Goal: Information Seeking & Learning: Find specific fact

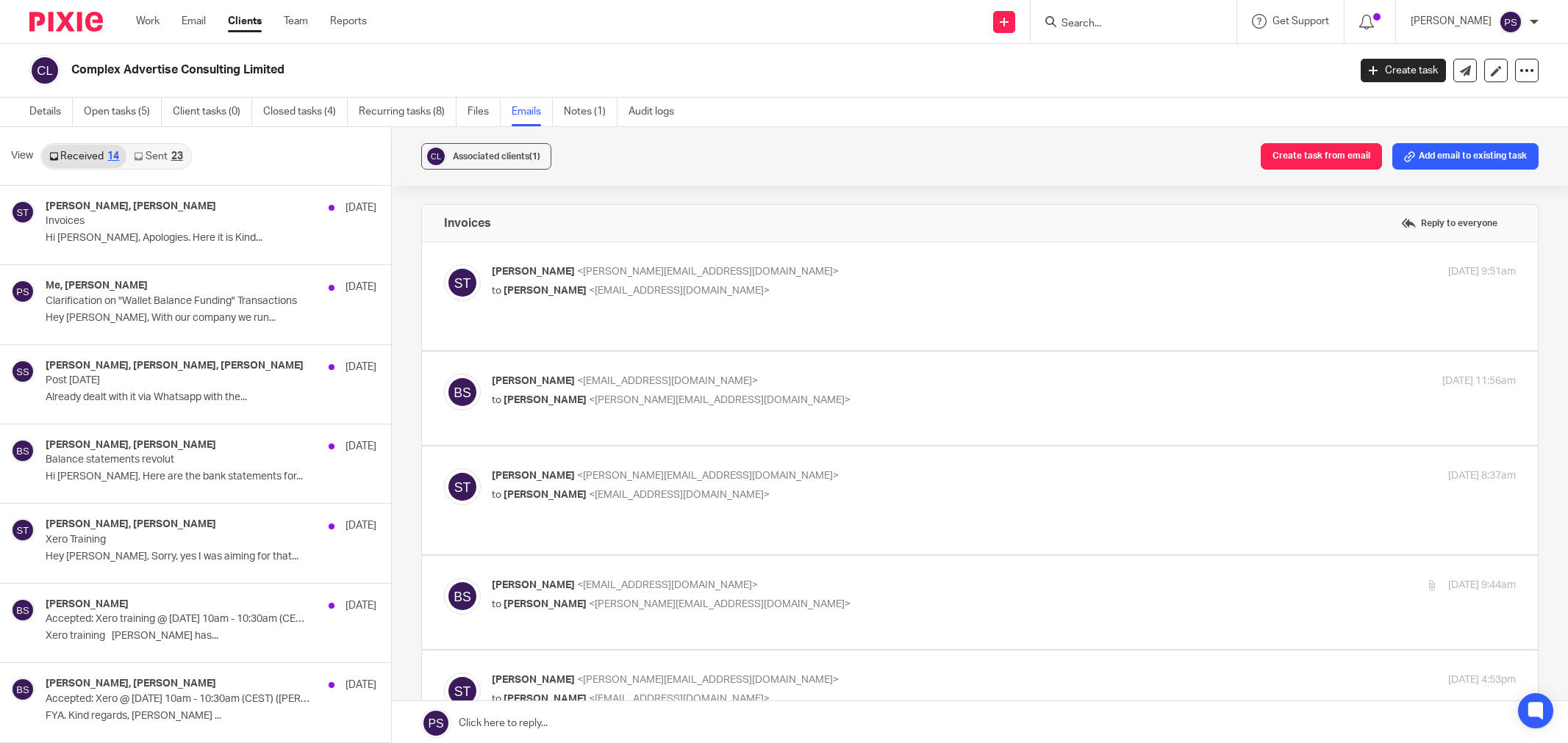
click at [1130, 26] on input "Search" at bounding box center [1126, 24] width 132 height 13
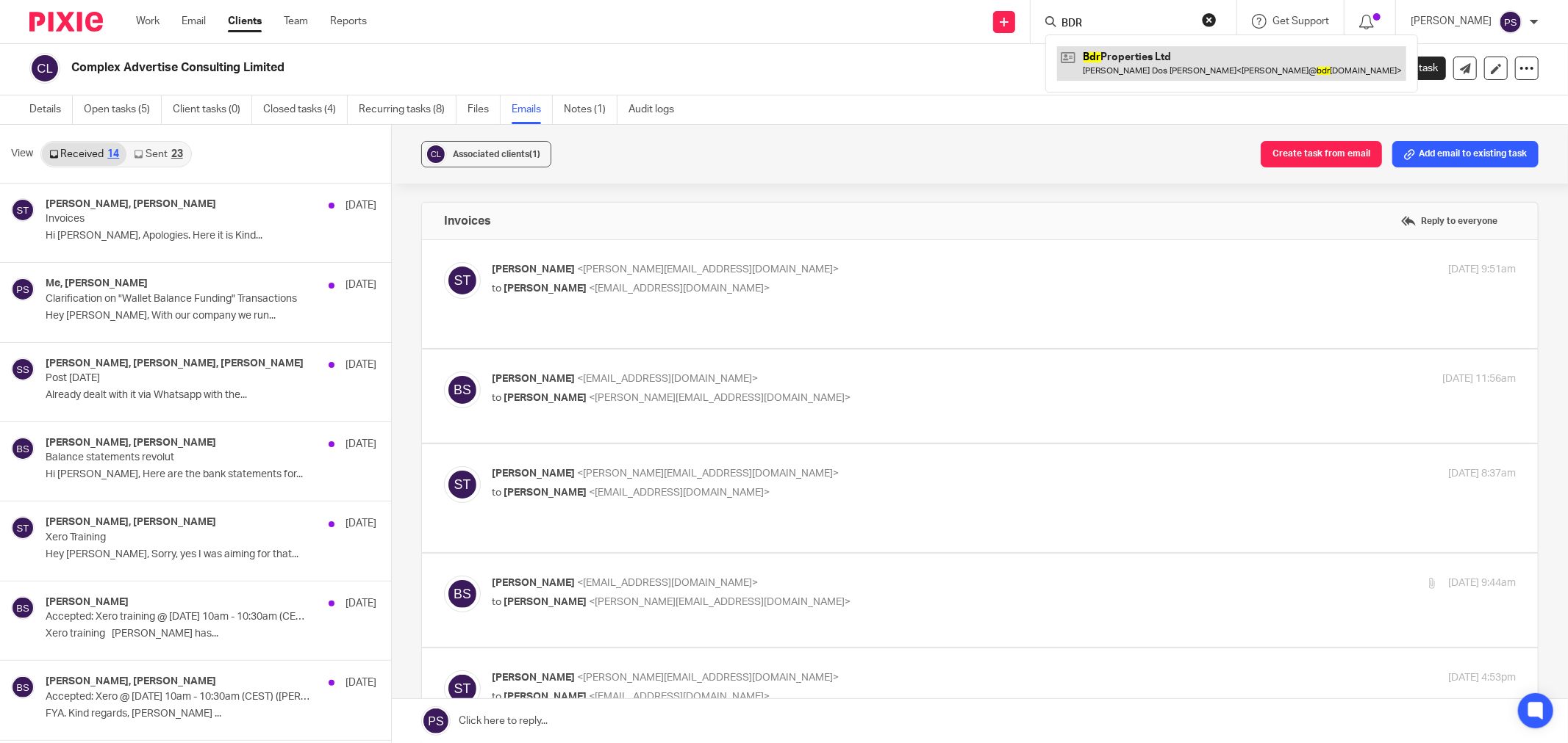
type input "BDR"
click at [1137, 52] on link at bounding box center [1231, 63] width 349 height 34
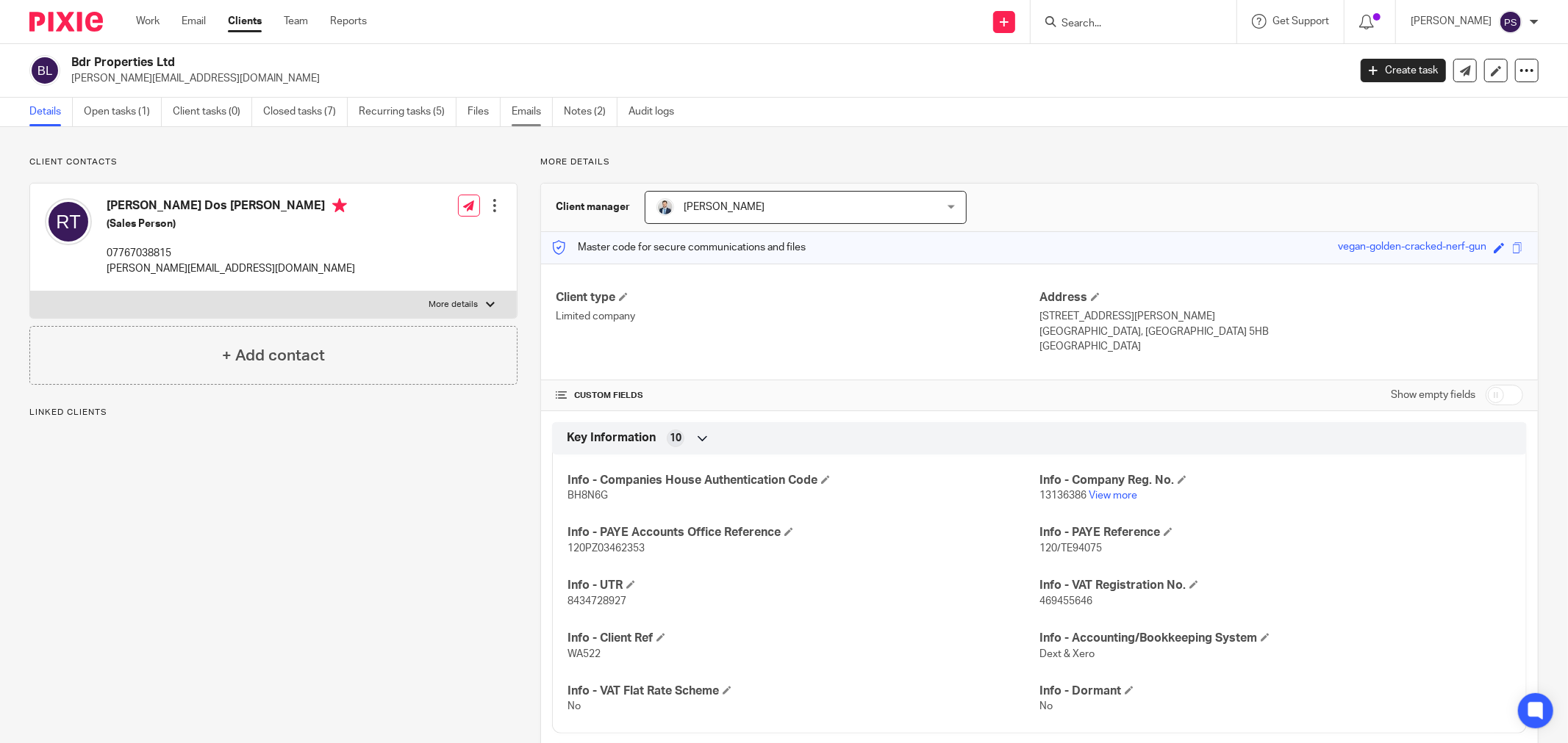
drag, startPoint x: 0, startPoint y: 0, endPoint x: 518, endPoint y: 111, distance: 529.8
click at [518, 111] on link "Emails" at bounding box center [531, 111] width 41 height 29
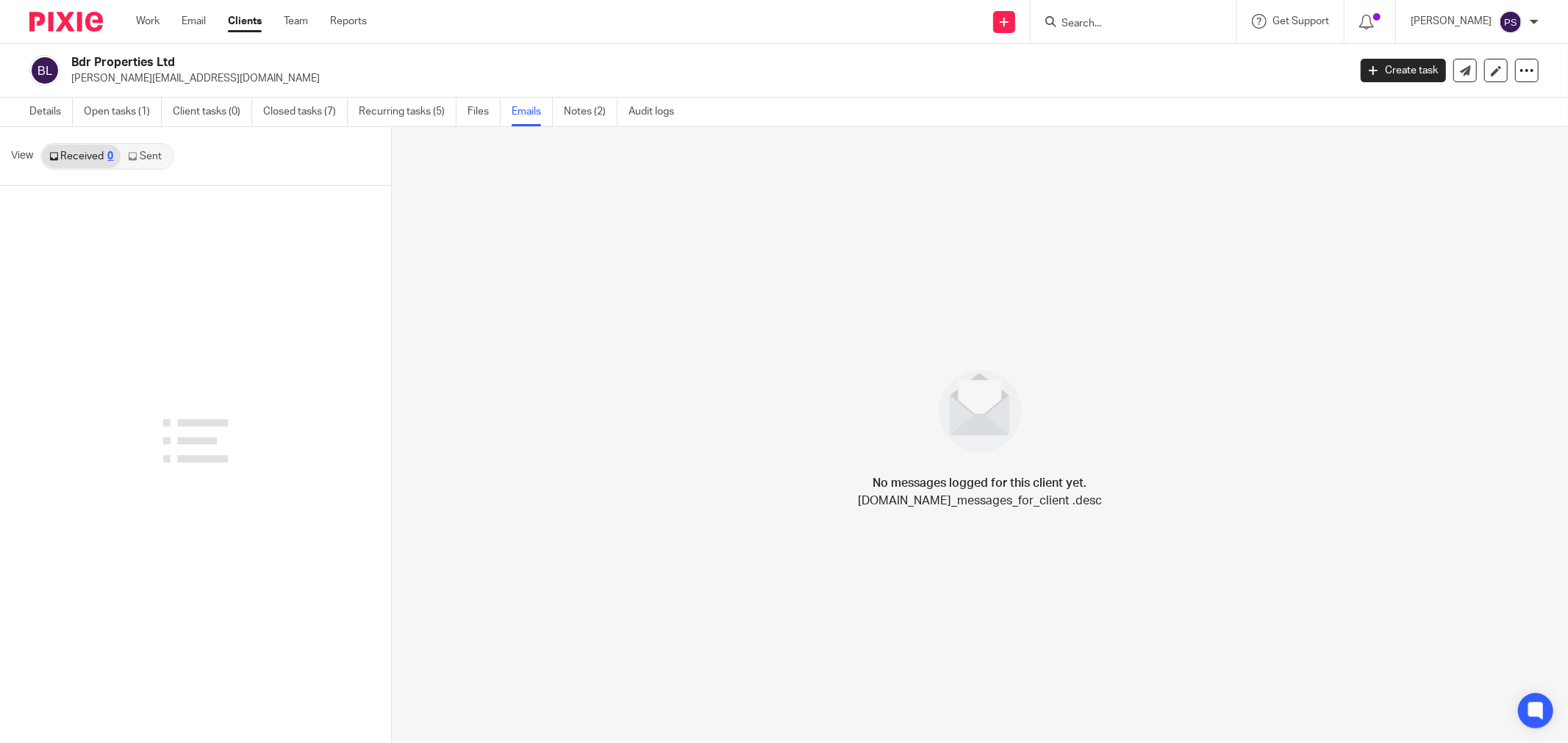
click at [157, 160] on link "Sent" at bounding box center [146, 156] width 52 height 23
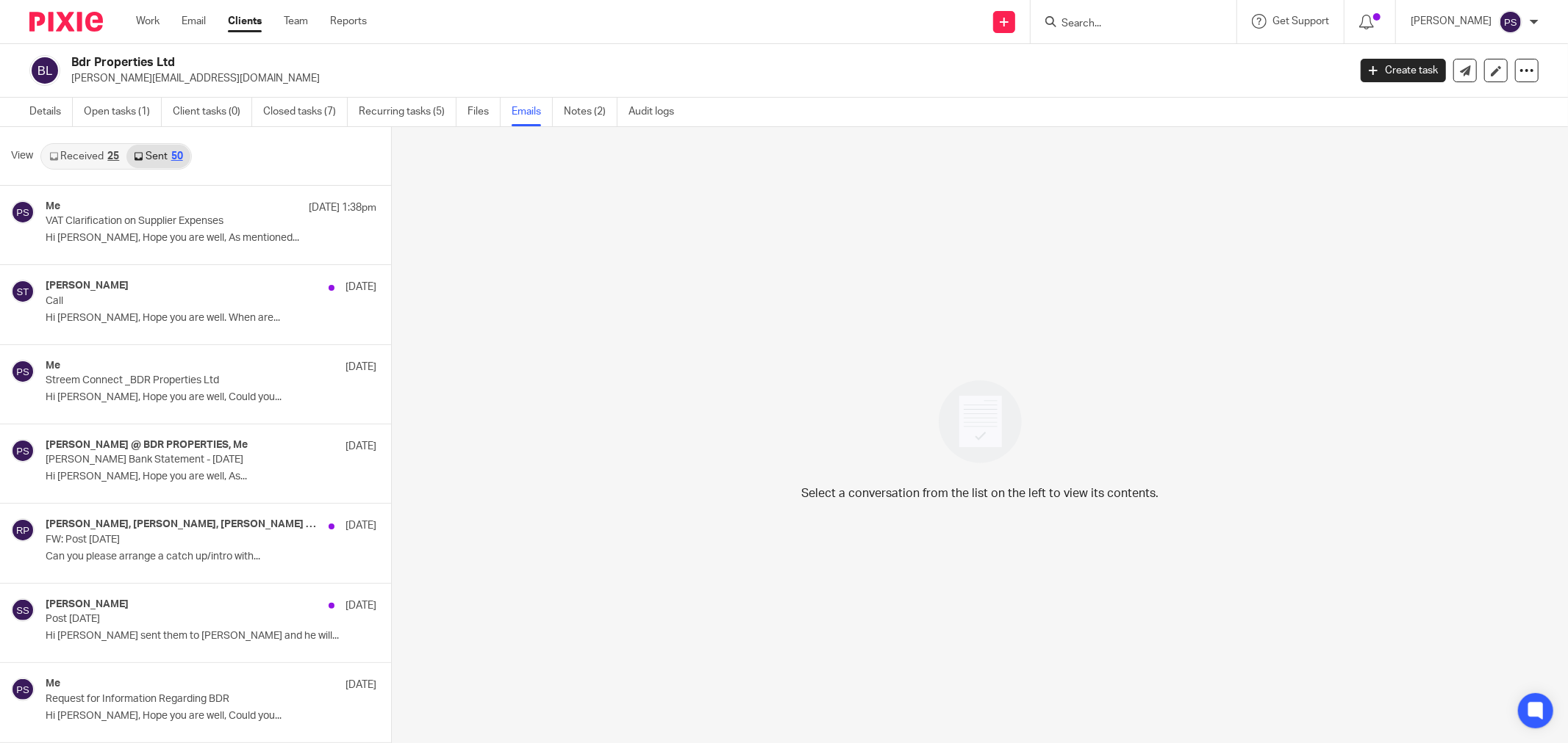
click at [1115, 25] on input "Search" at bounding box center [1126, 24] width 132 height 13
type input "Complex"
click button "submit" at bounding box center [0, 0] width 0 height 0
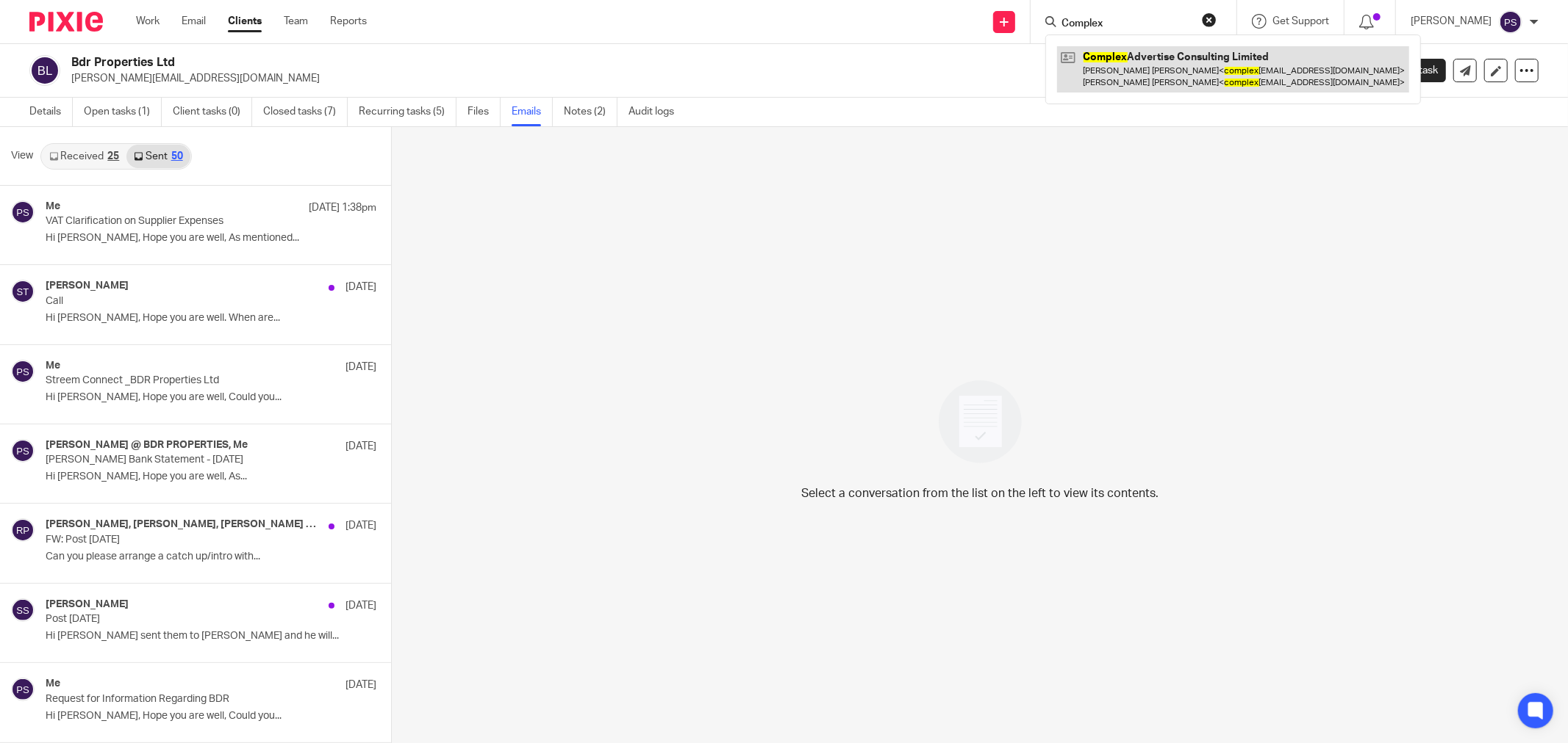
click at [1153, 73] on link at bounding box center [1232, 69] width 352 height 46
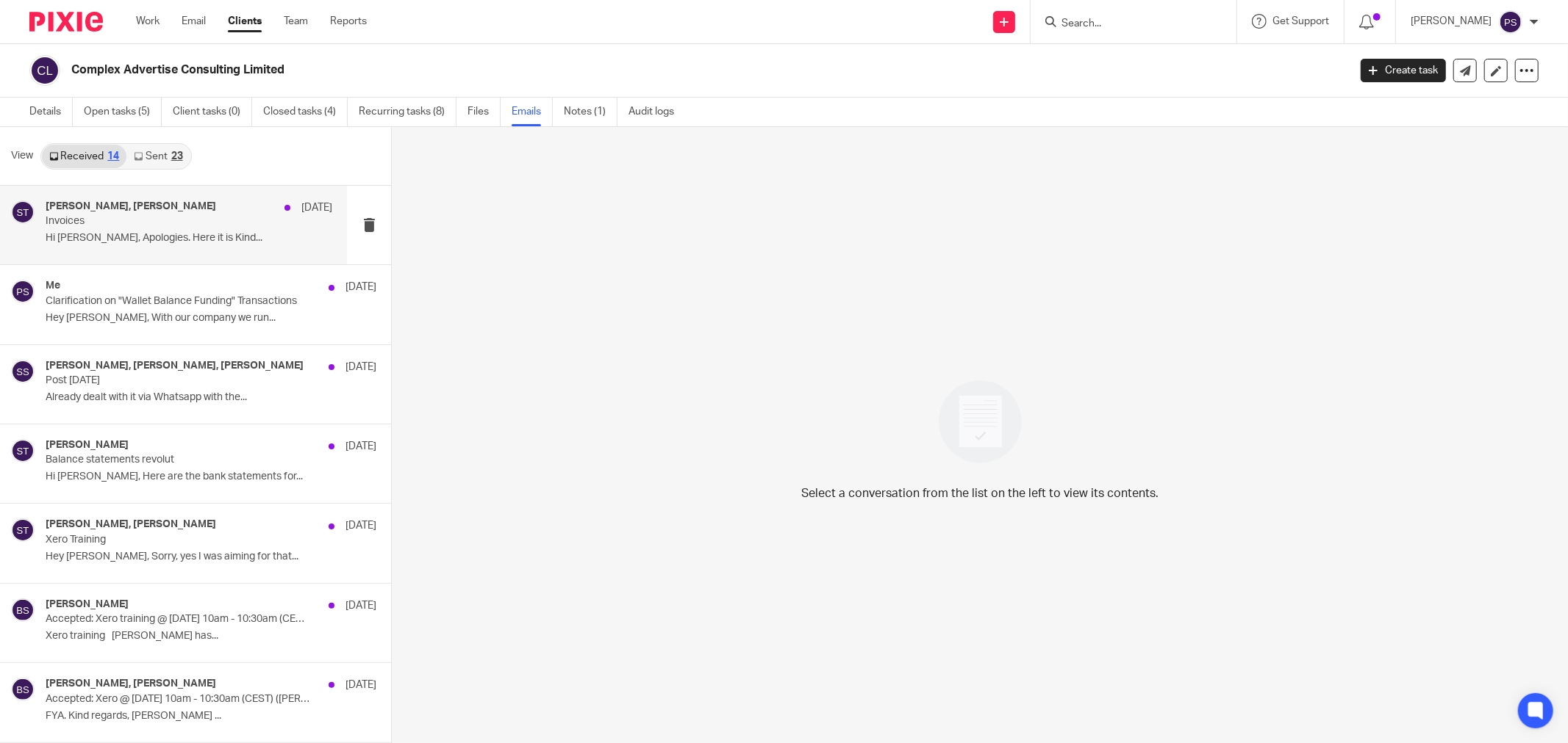
click at [157, 239] on p "Hi [PERSON_NAME], Apologies. Here it is Kind..." at bounding box center [189, 238] width 287 height 12
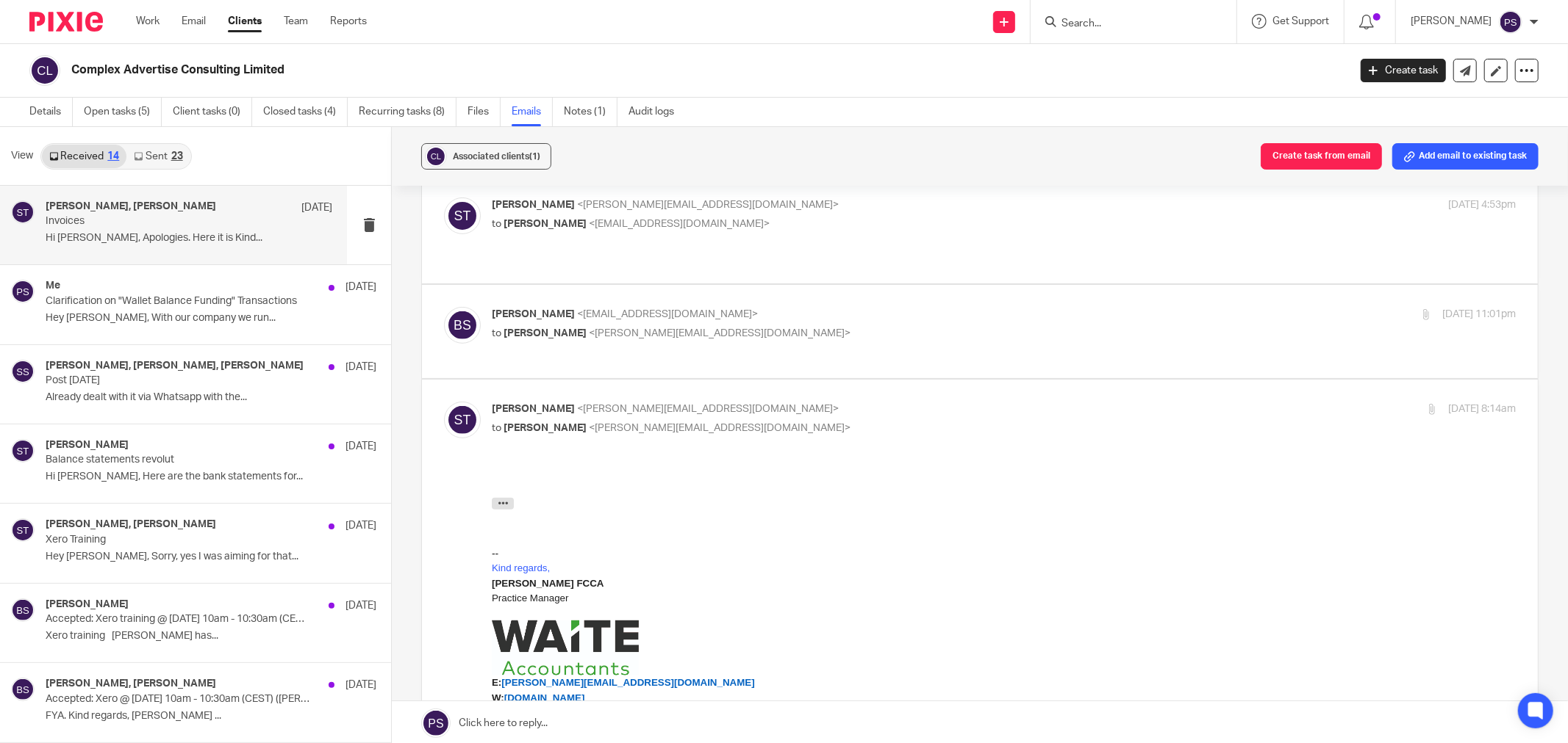
scroll to position [802, 0]
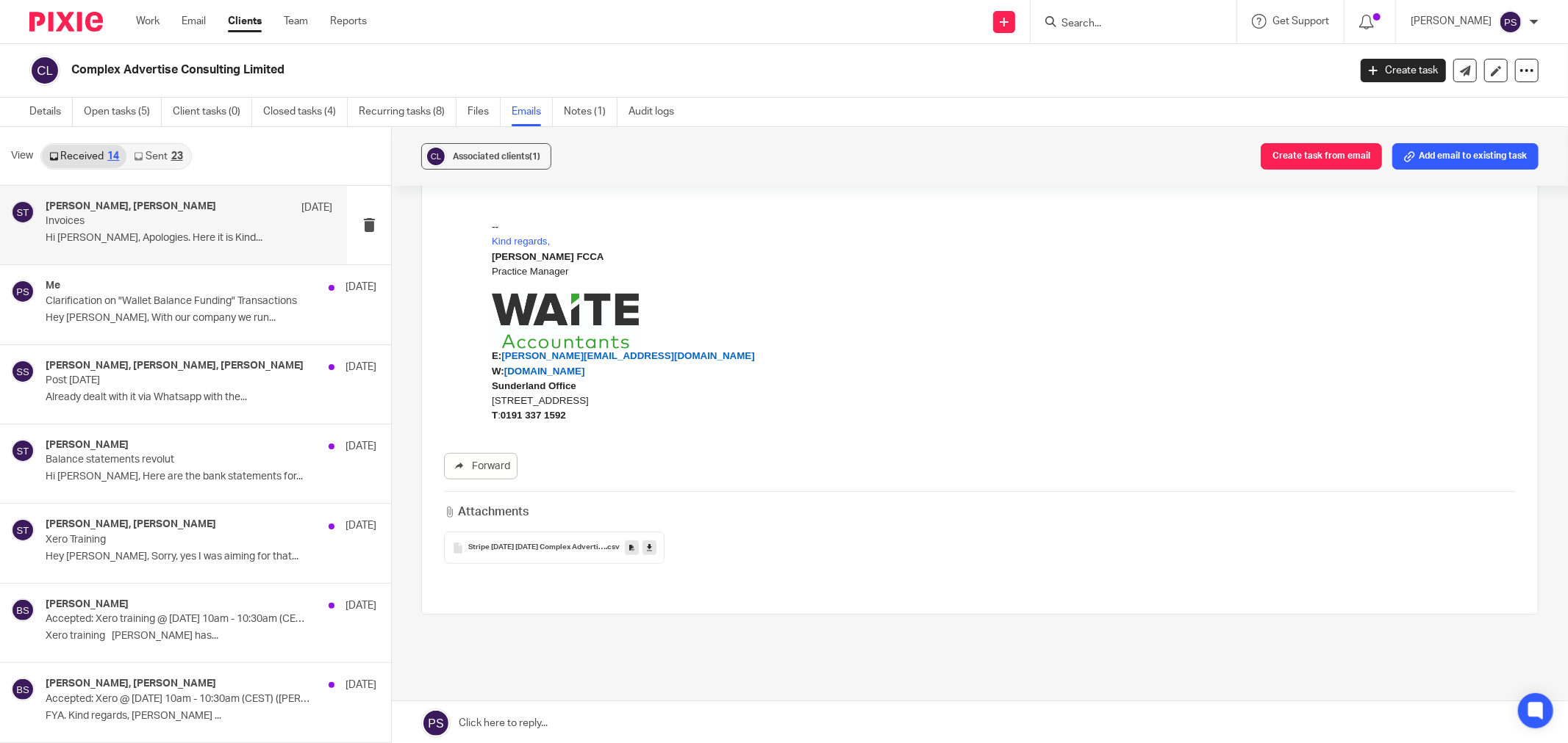
click at [534, 544] on span "Stripe [DATE] [DATE] Complex Advertise Consulting" at bounding box center [537, 547] width 138 height 9
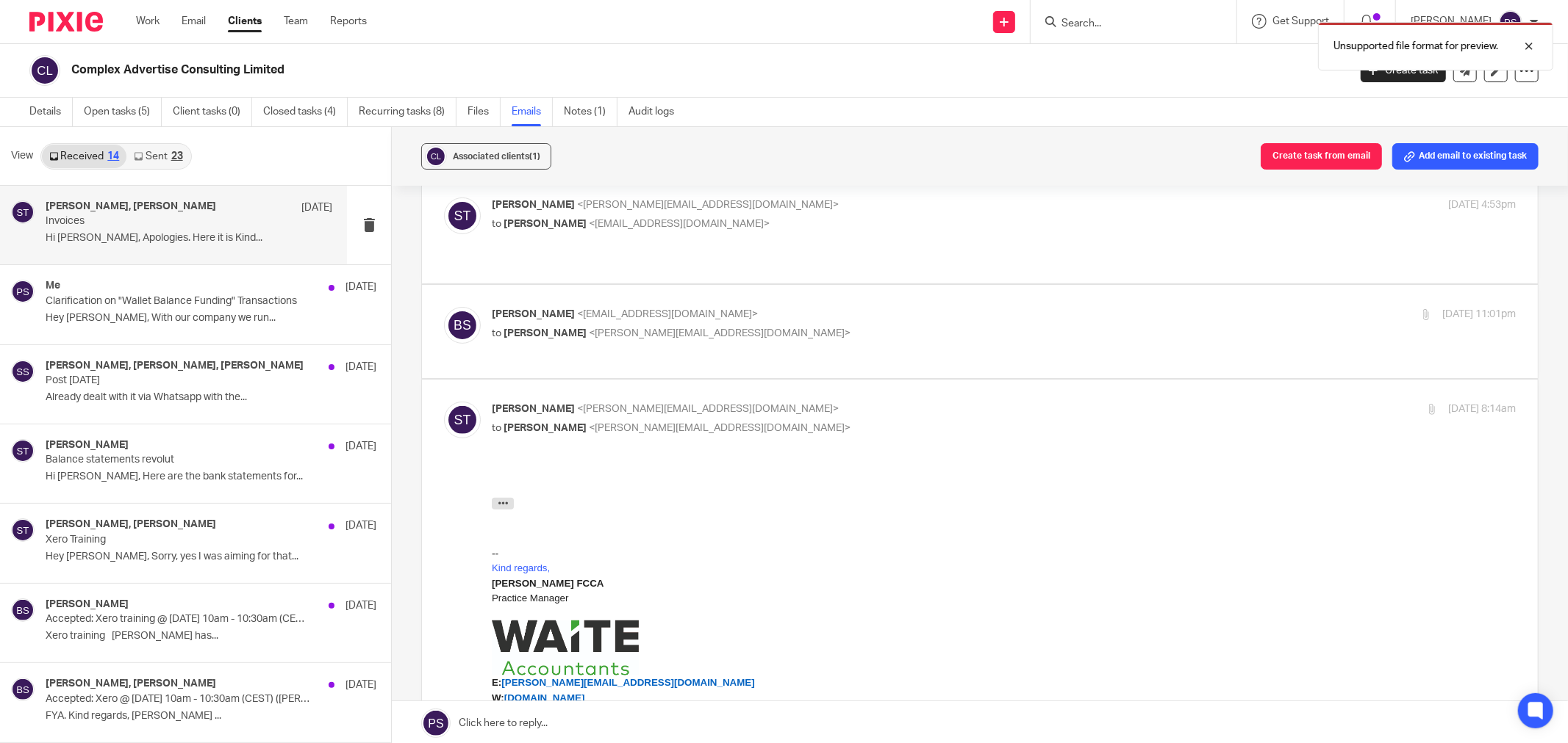
click at [556, 309] on span "[PERSON_NAME]" at bounding box center [533, 314] width 83 height 10
checkbox input "true"
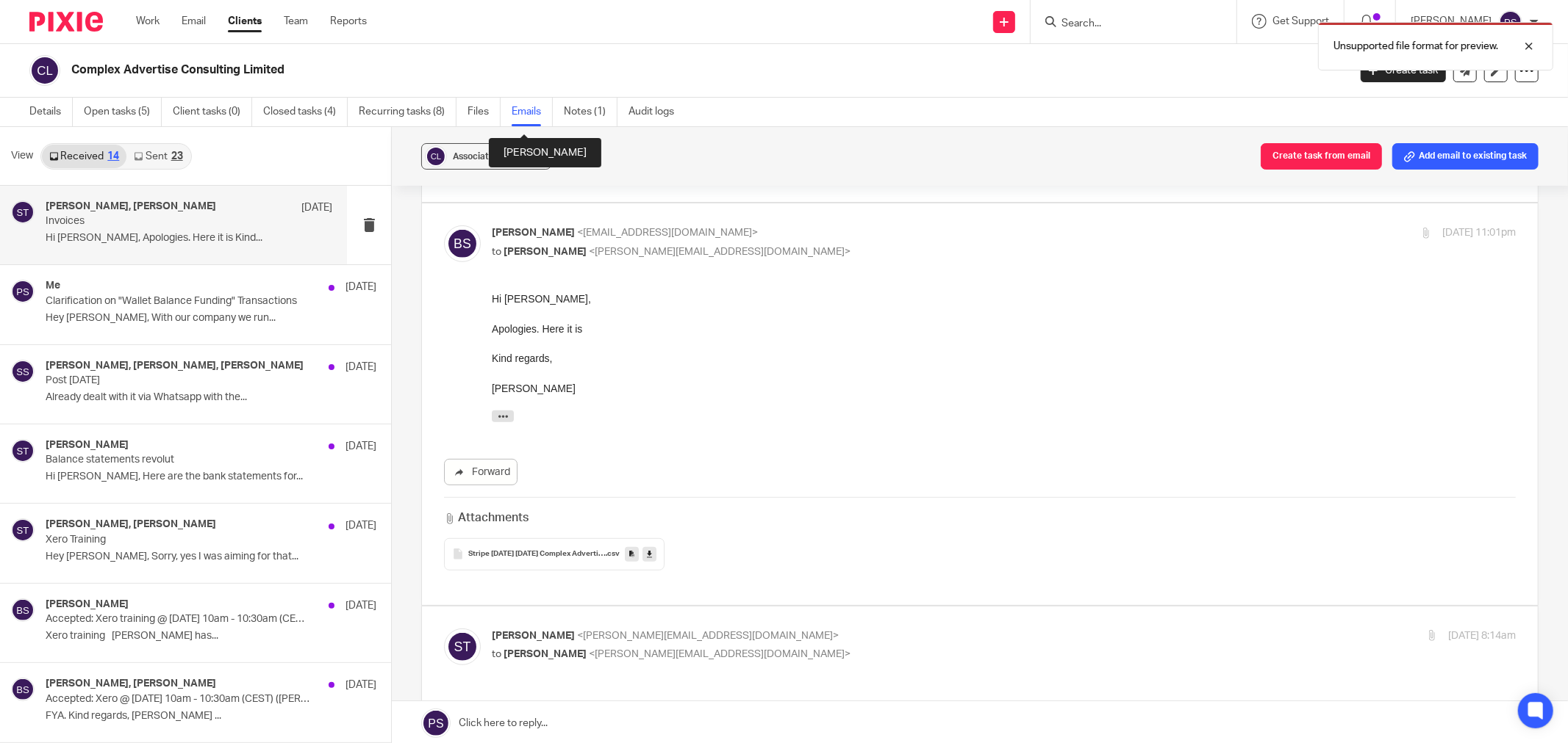
scroll to position [312, 0]
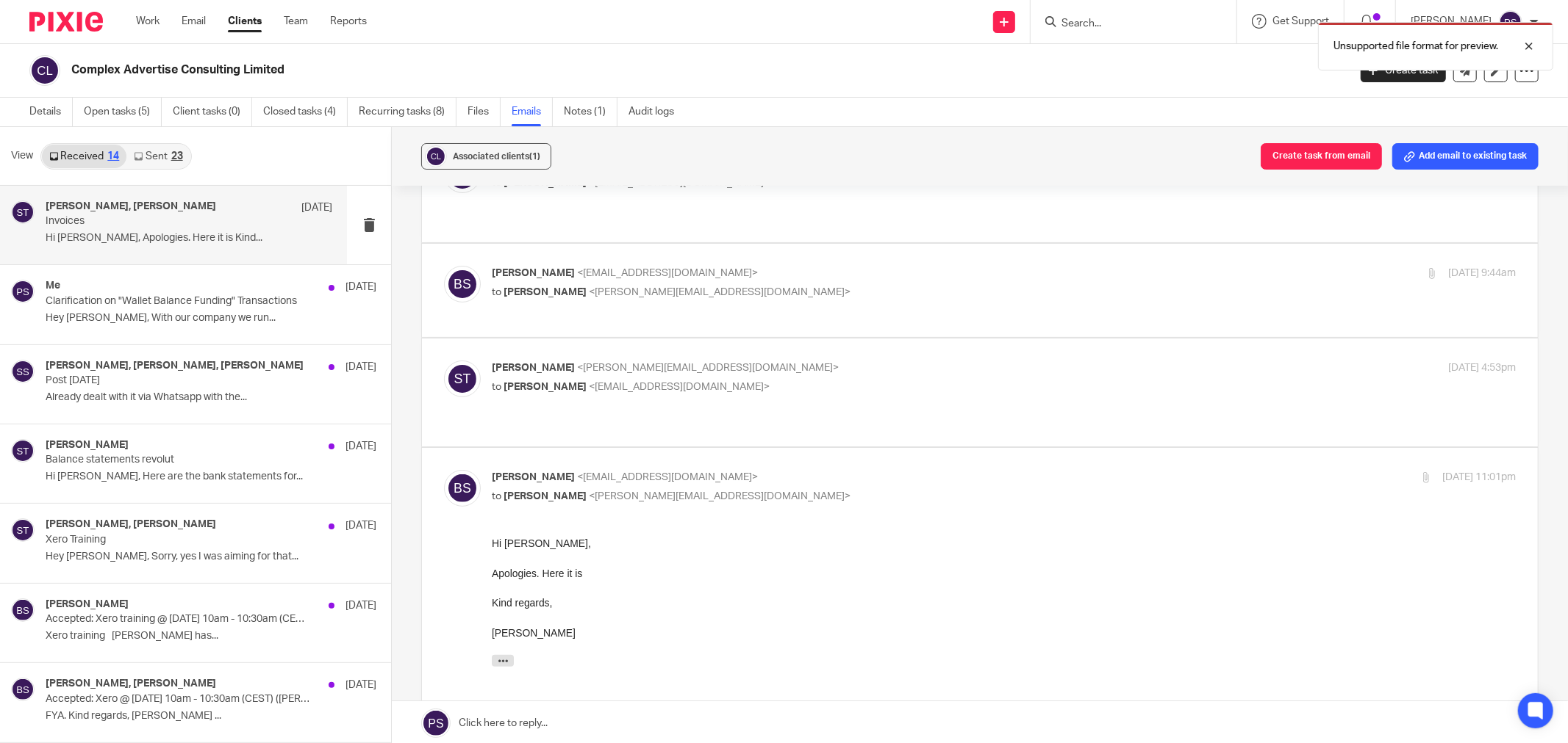
click at [545, 363] on span "[PERSON_NAME]" at bounding box center [533, 367] width 83 height 10
checkbox input "true"
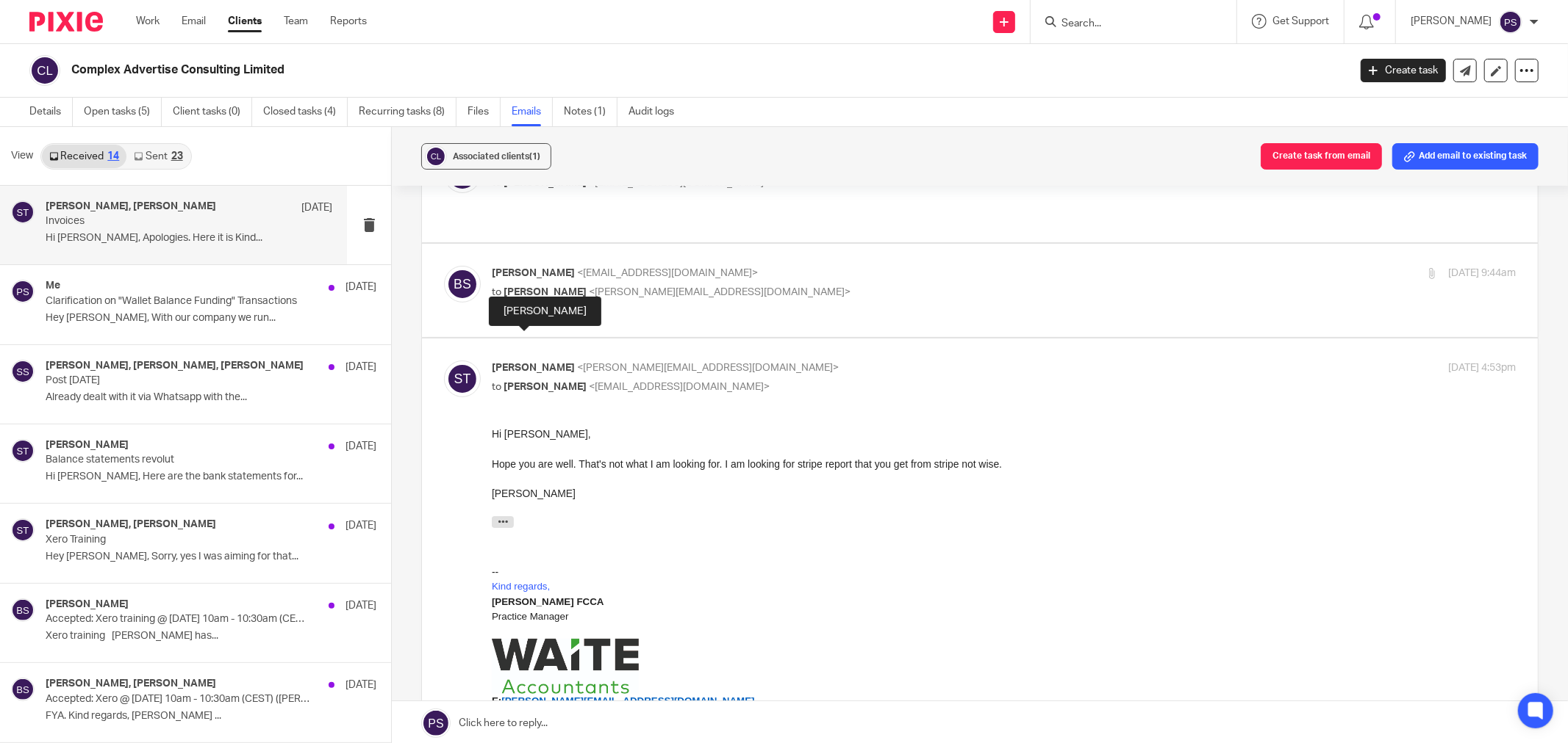
scroll to position [230, 0]
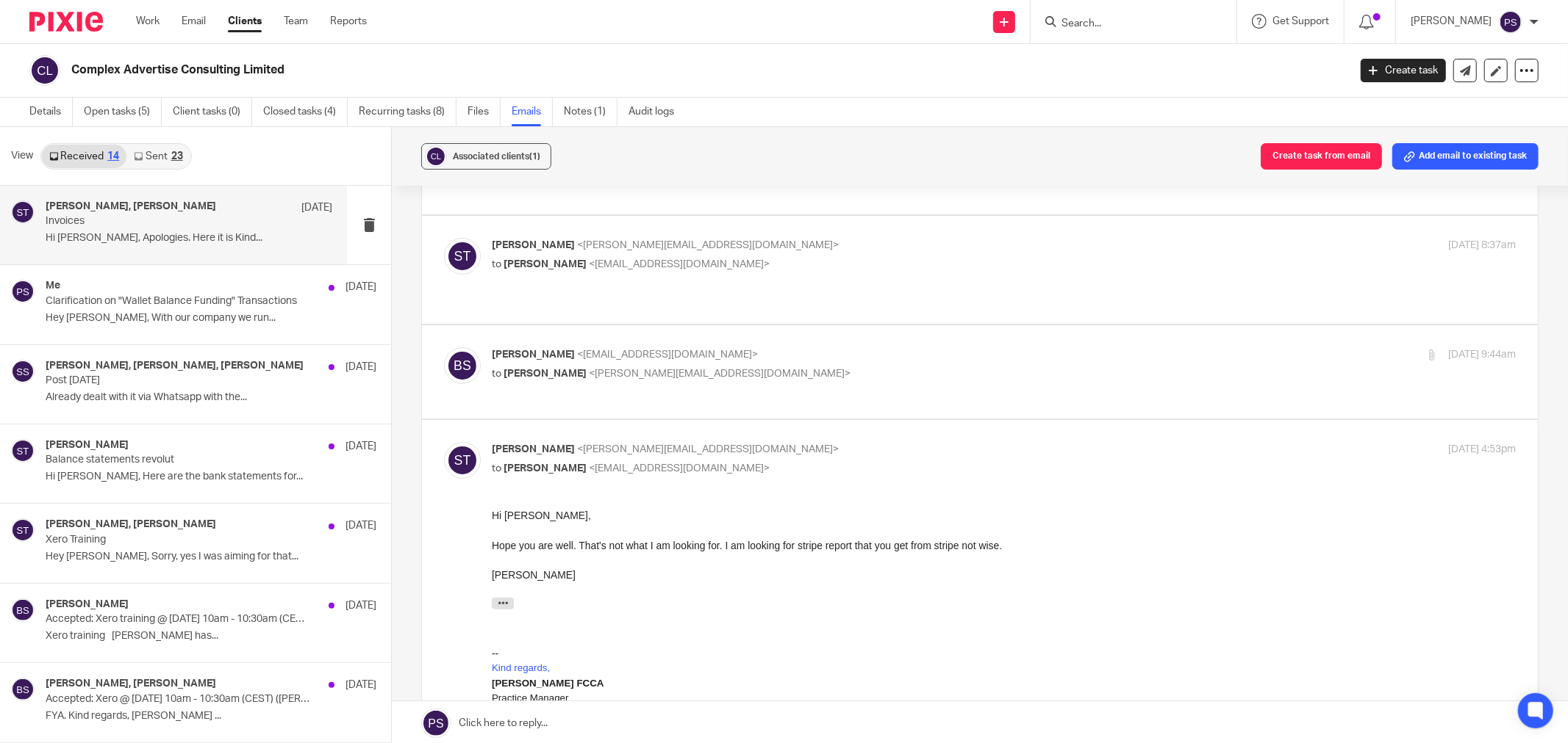
click at [545, 349] on span "[PERSON_NAME]" at bounding box center [533, 354] width 83 height 10
checkbox input "true"
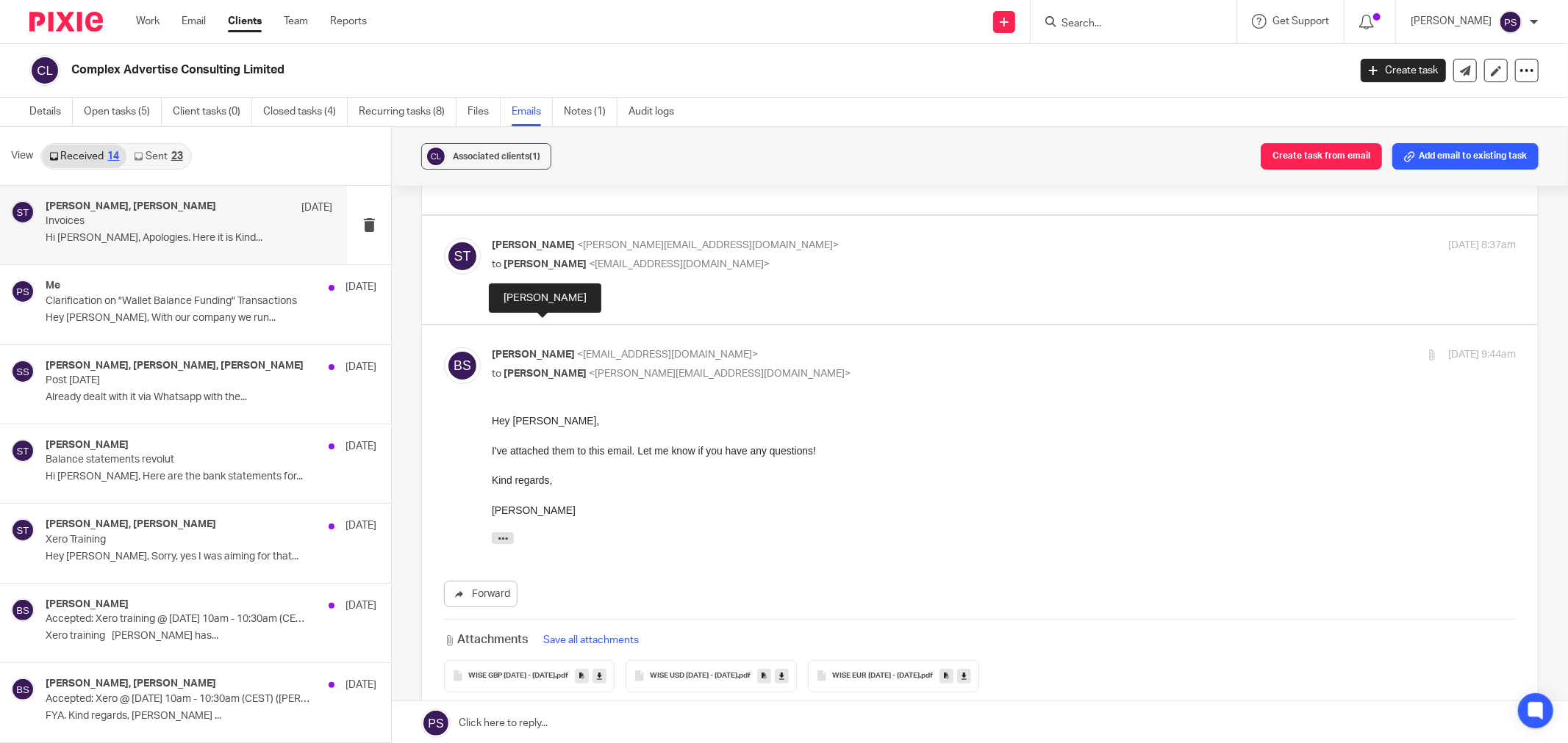
scroll to position [67, 0]
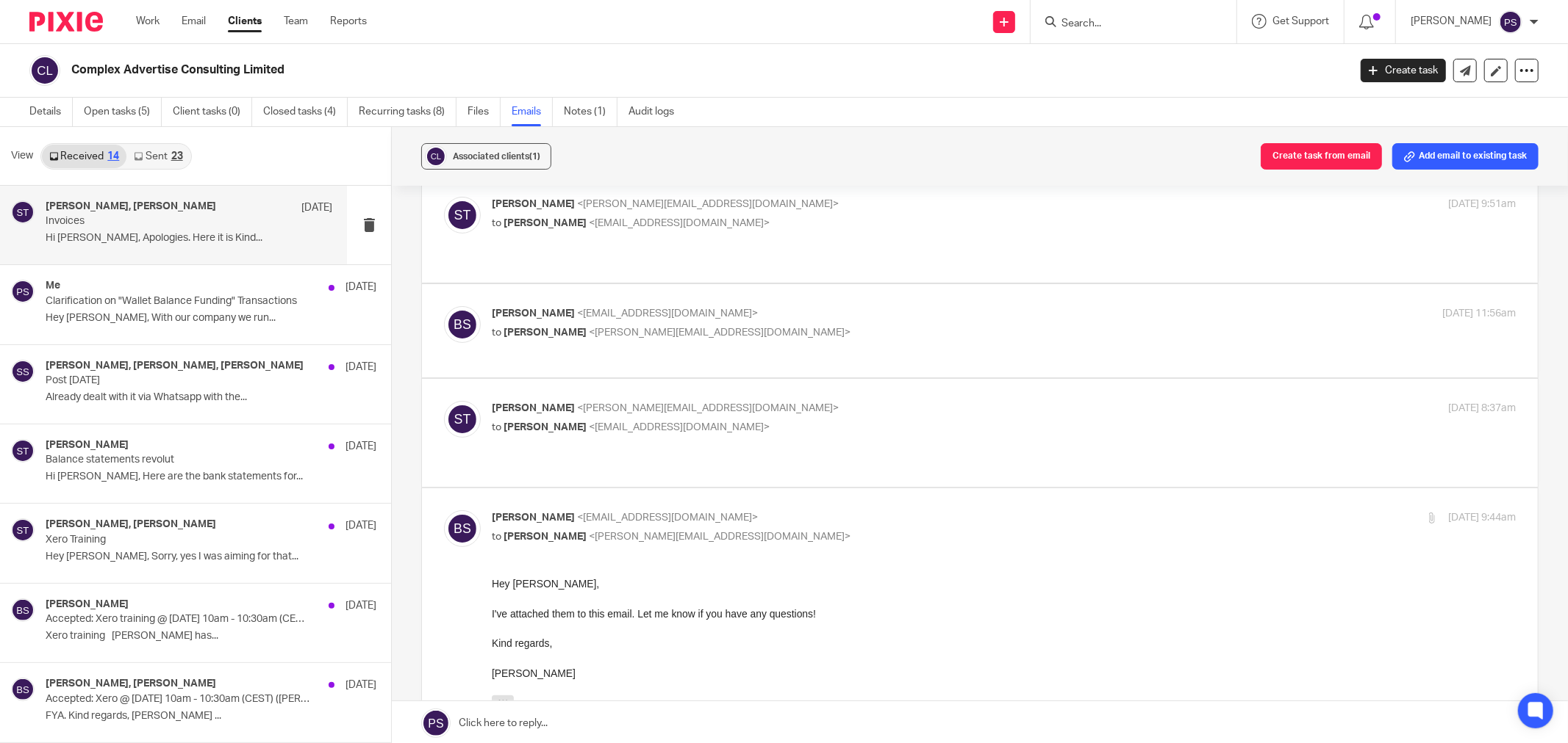
click at [522, 380] on label at bounding box center [979, 433] width 1115 height 108
click at [444, 400] on input "checkbox" at bounding box center [443, 400] width 1 height 1
checkbox input "true"
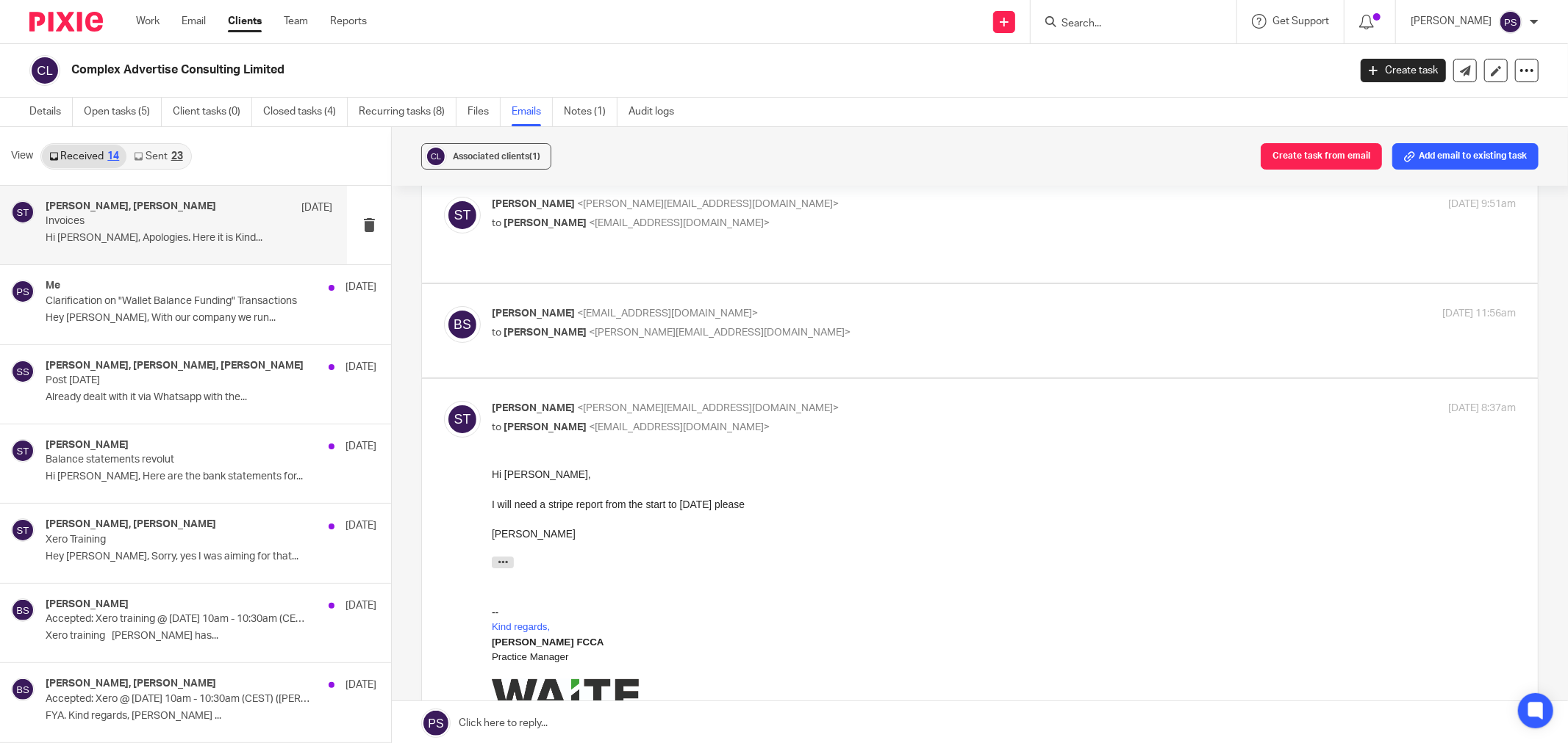
scroll to position [0, 0]
click at [537, 308] on span "[PERSON_NAME]" at bounding box center [533, 313] width 83 height 10
checkbox input "true"
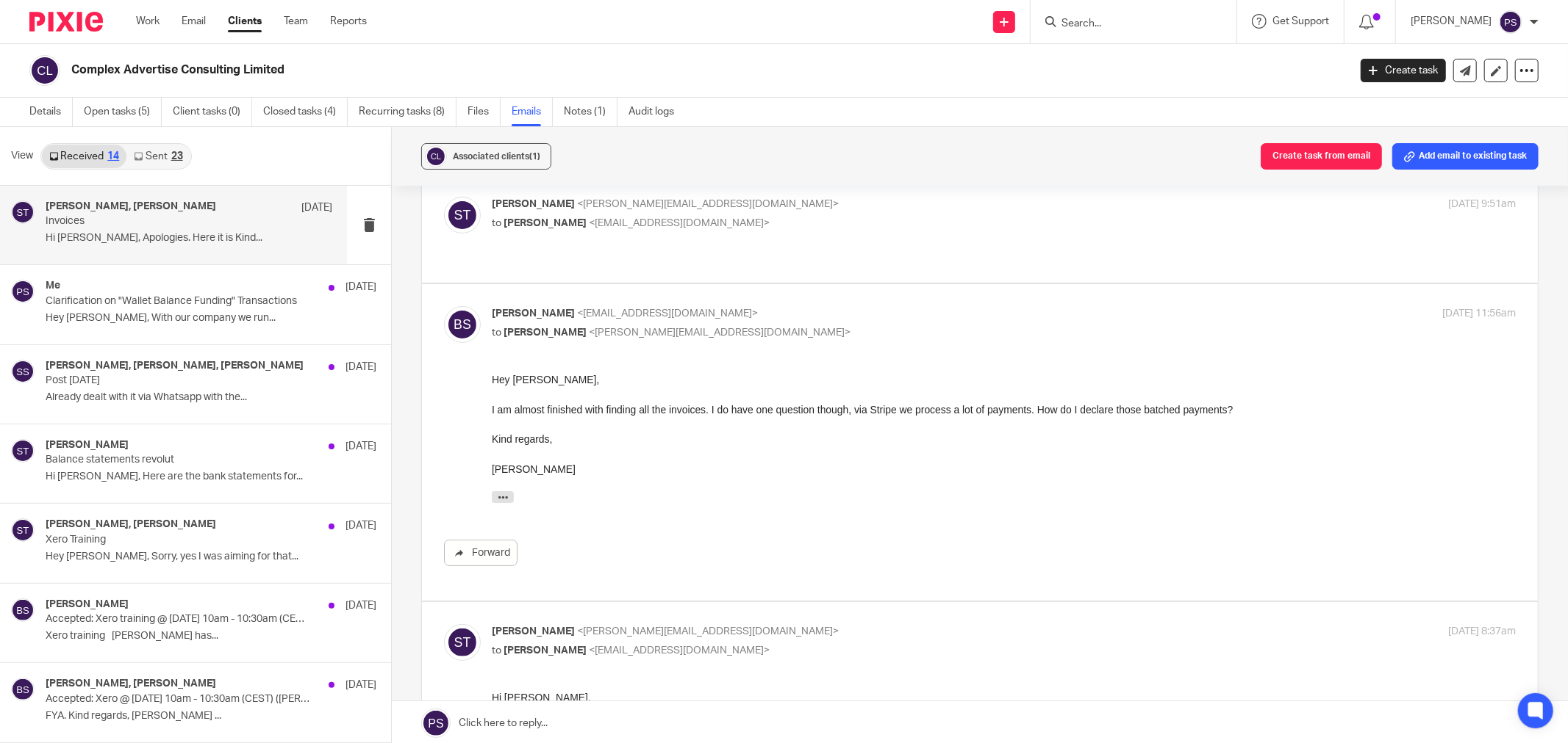
click at [577, 246] on label at bounding box center [979, 229] width 1115 height 108
click at [444, 197] on input "checkbox" at bounding box center [443, 196] width 1 height 1
checkbox input "true"
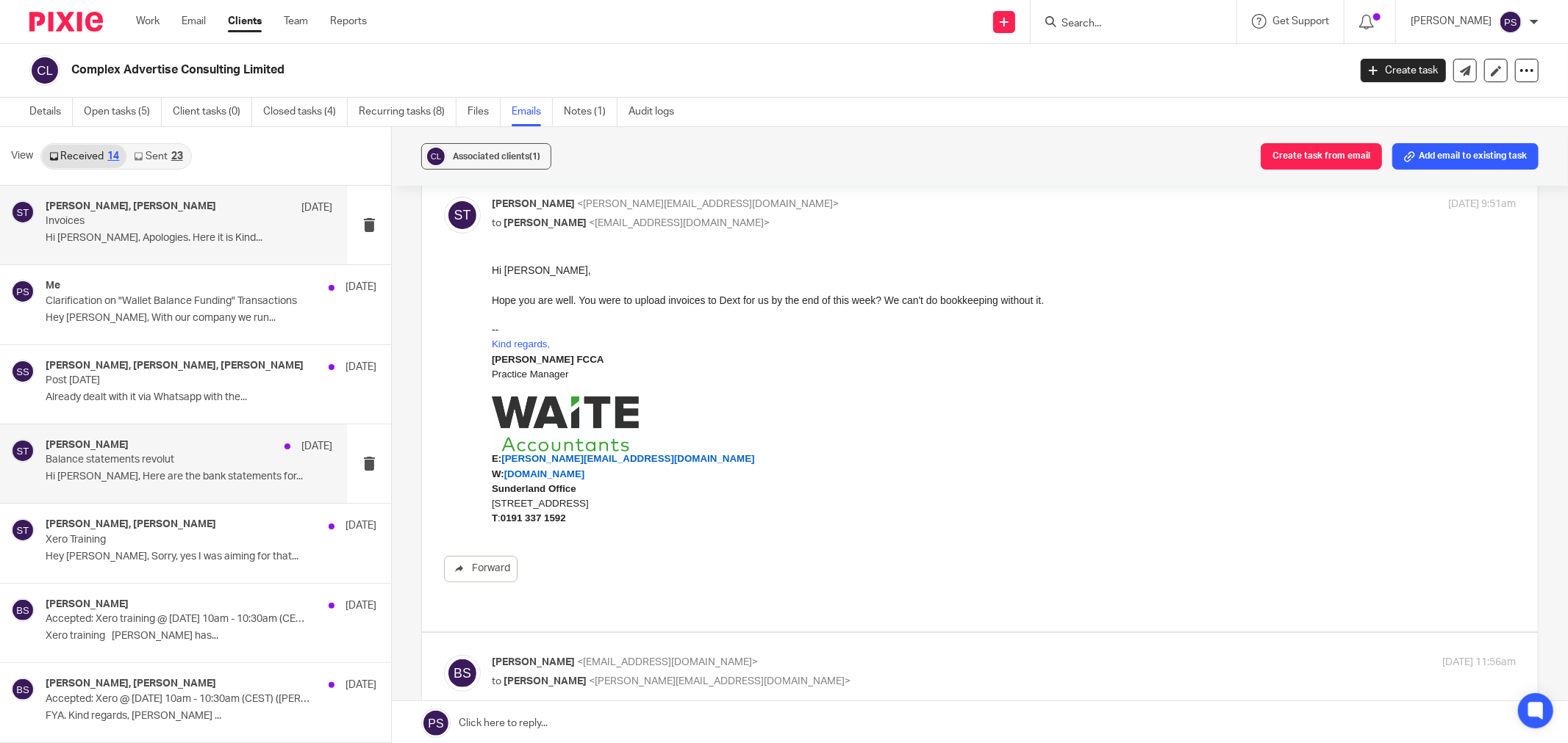
click at [174, 468] on div "[PERSON_NAME] [DATE] Balance statements revolut Hi [PERSON_NAME], Here are the …" at bounding box center [189, 464] width 287 height 49
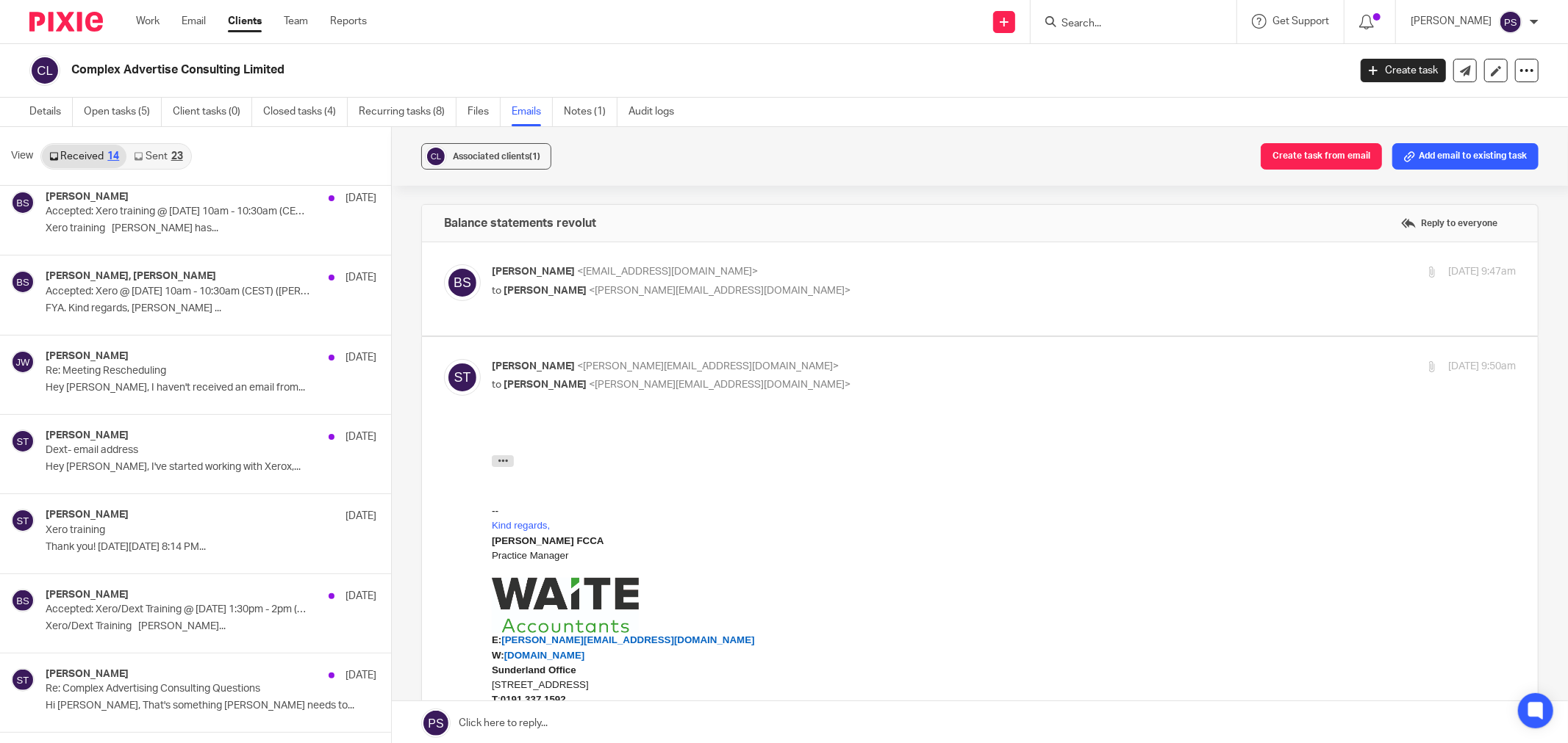
scroll to position [555, 0]
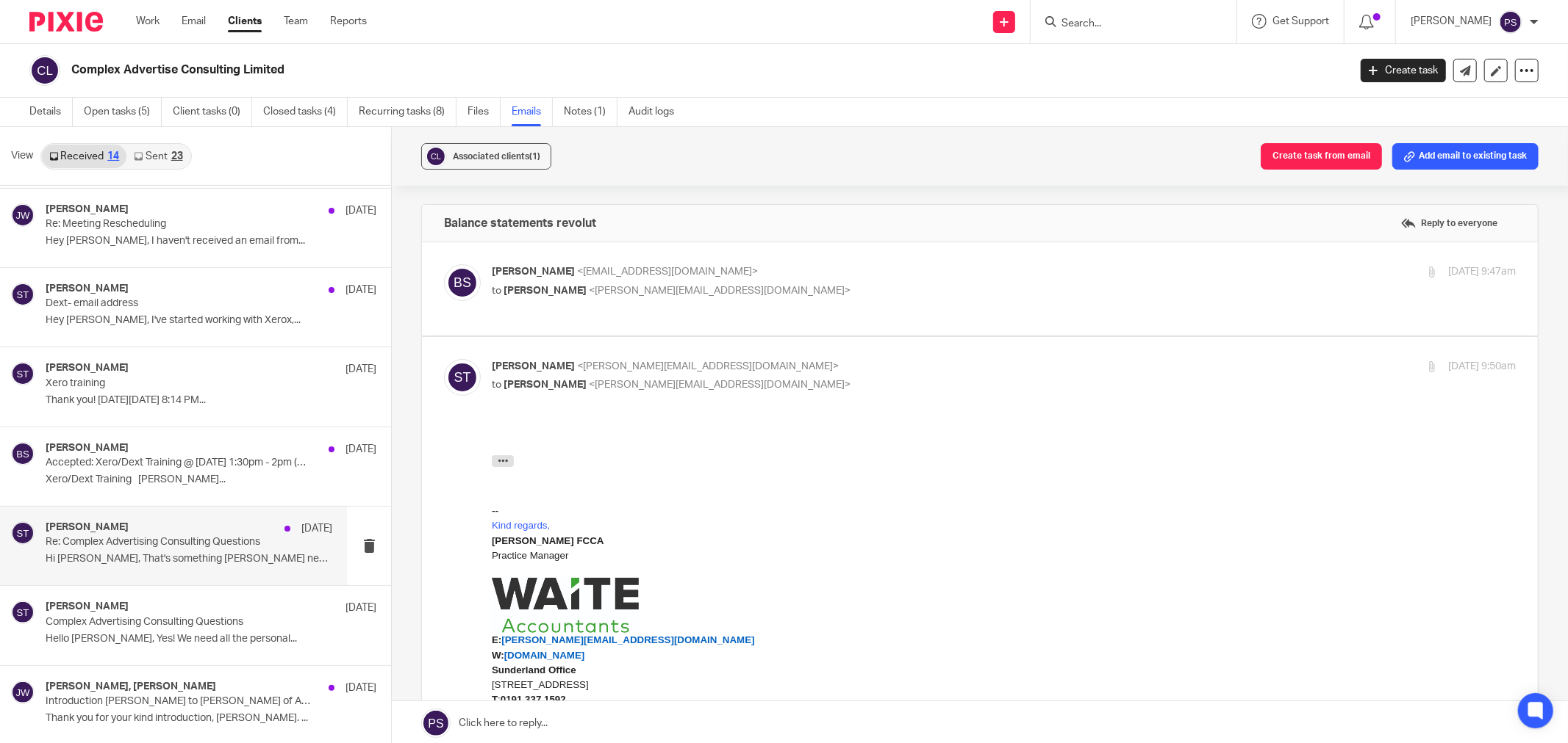
click at [163, 545] on p "Re: Complex Advertising Consulting Questions" at bounding box center [160, 543] width 229 height 12
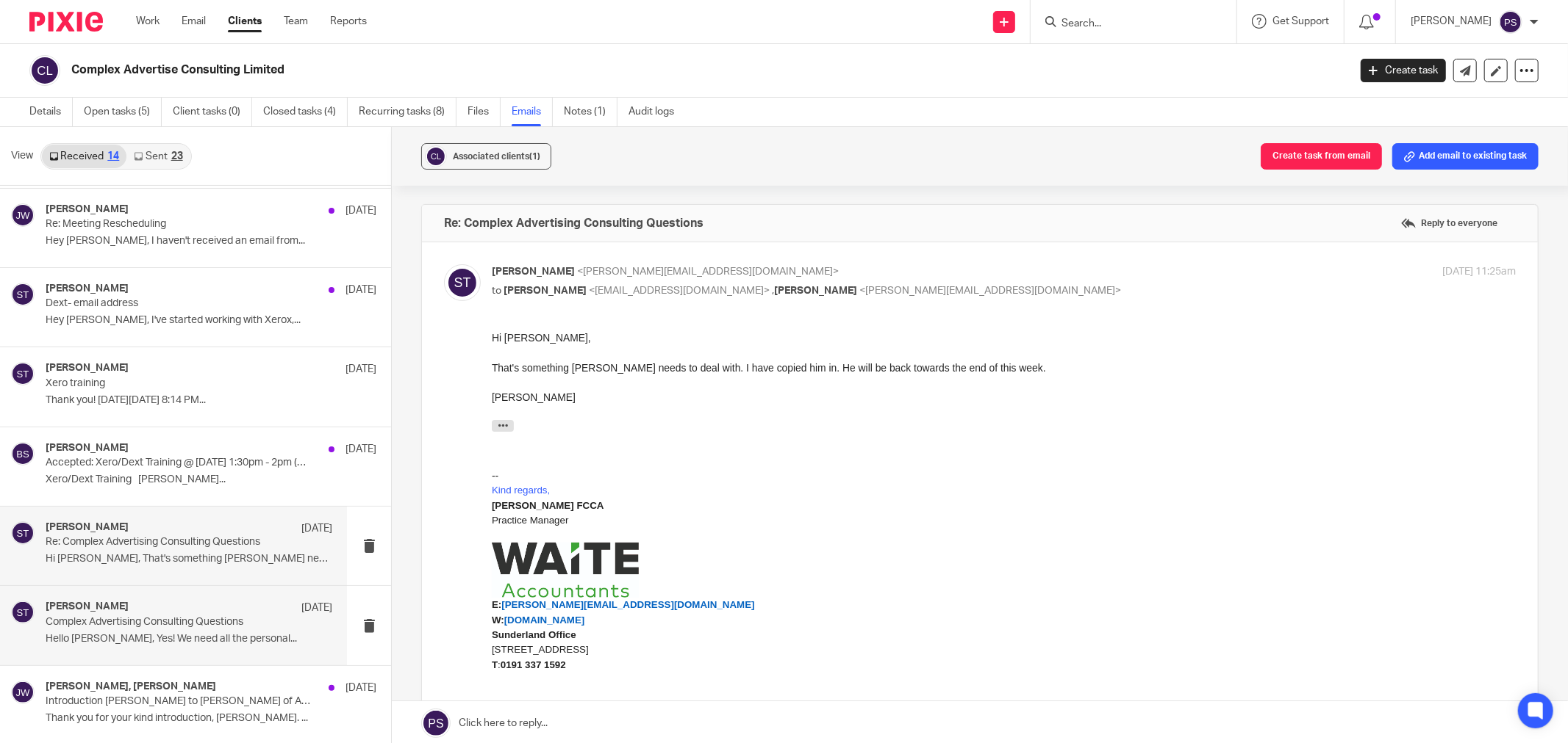
scroll to position [0, 0]
click at [135, 635] on p "Hello [PERSON_NAME], Yes! We need all the personal..." at bounding box center [189, 639] width 287 height 12
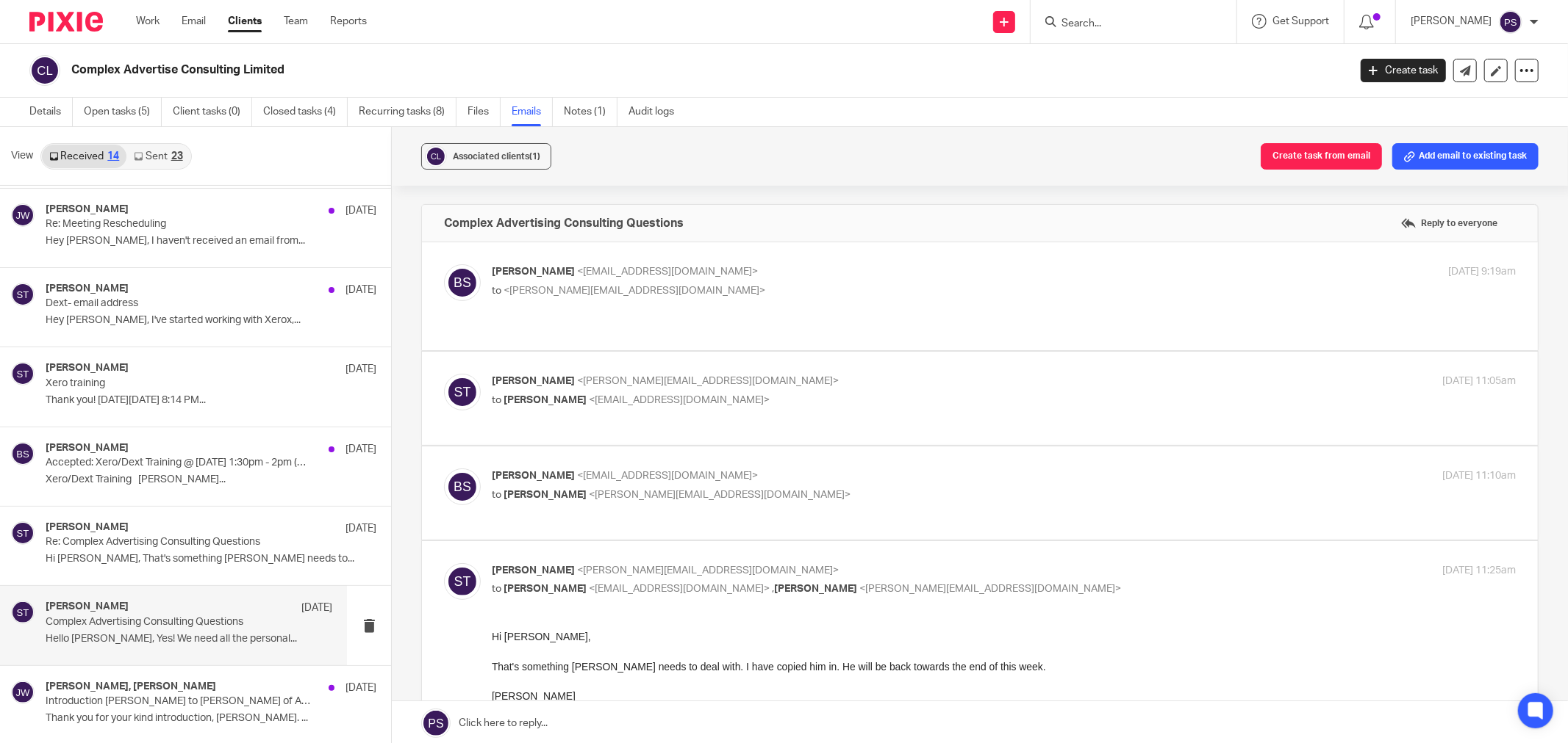
click at [737, 276] on span "<[EMAIL_ADDRESS][DOMAIN_NAME]>" at bounding box center [668, 271] width 181 height 10
checkbox input "true"
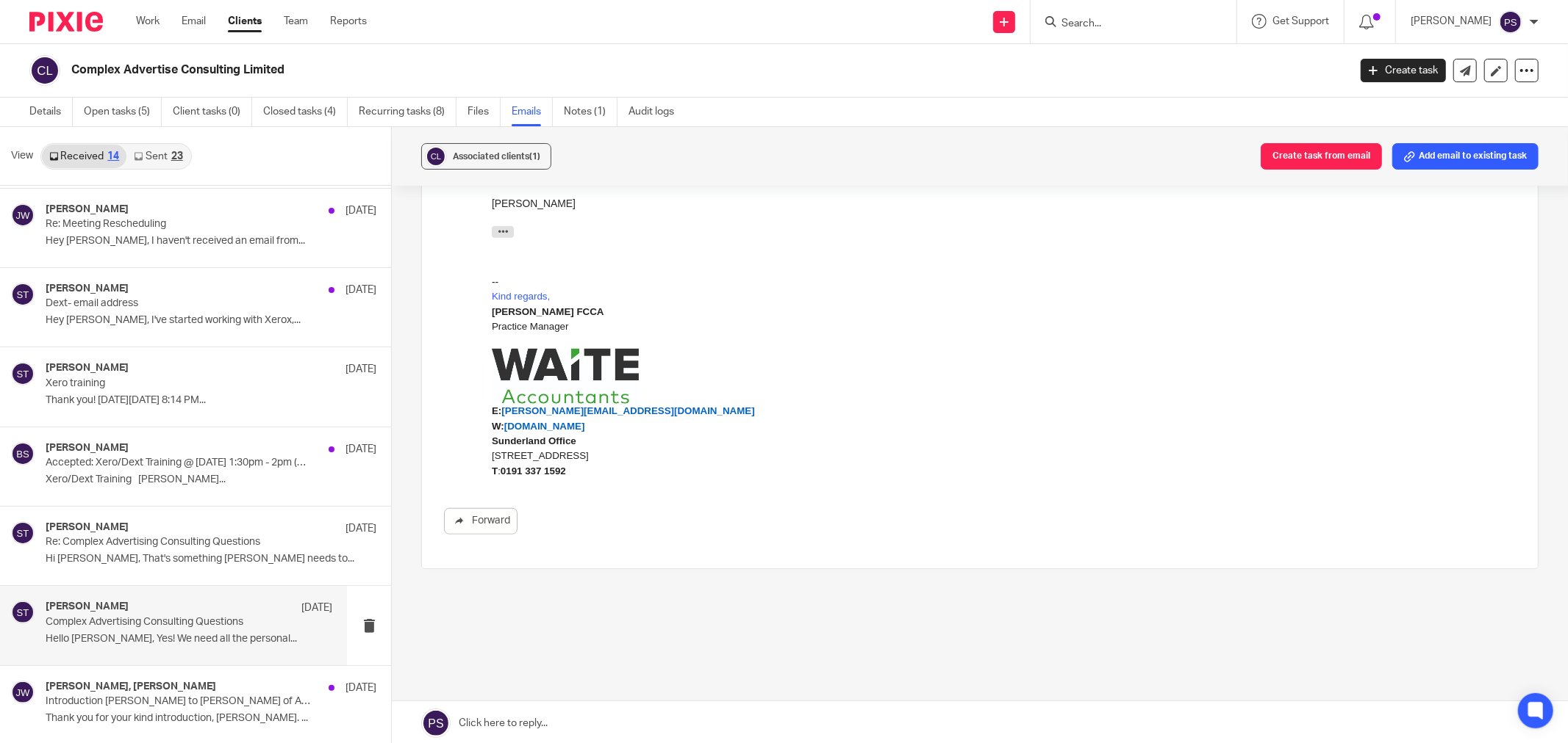
scroll to position [2, 0]
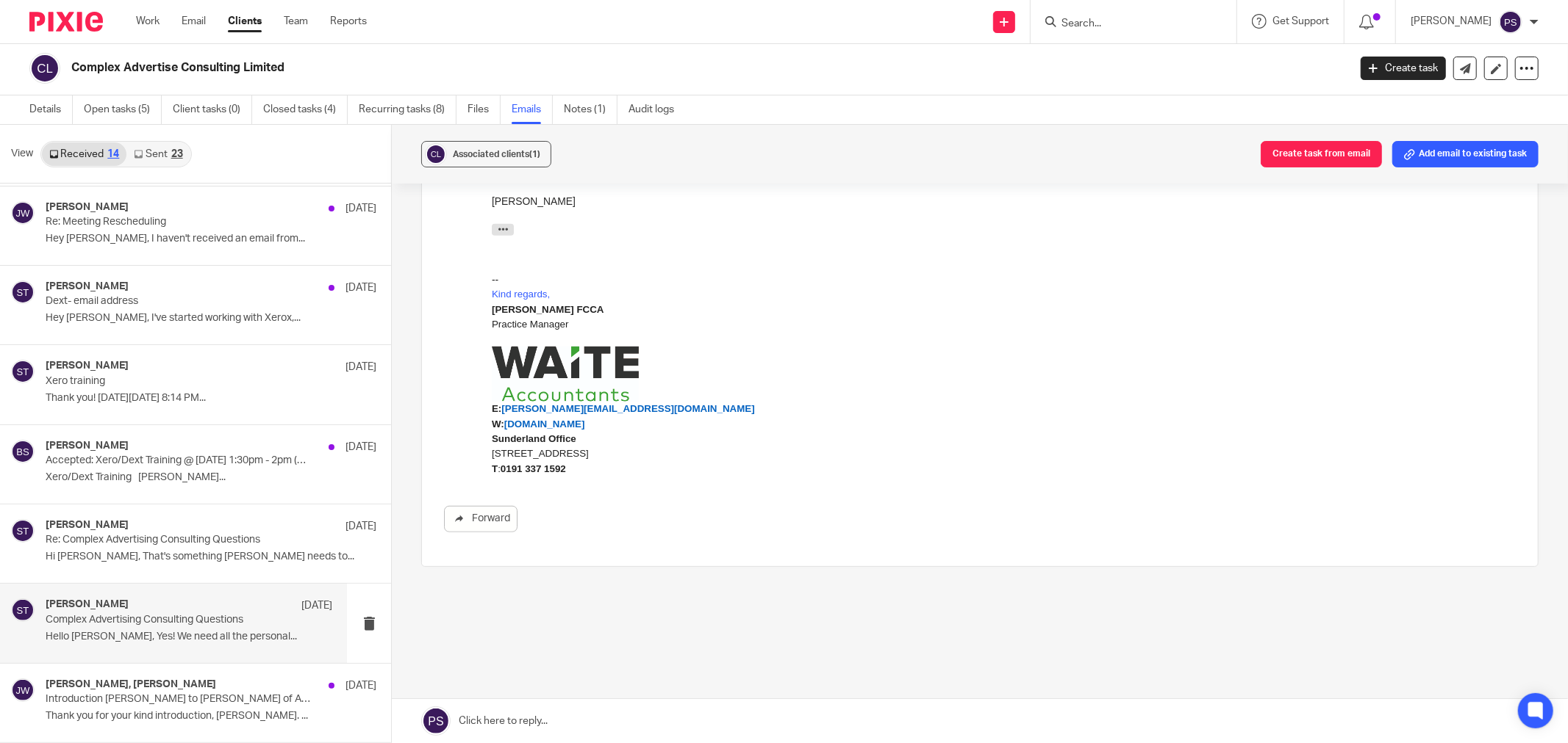
click at [94, 621] on p "Complex Advertising Consulting Questions" at bounding box center [160, 620] width 229 height 12
click at [87, 700] on p "Introduction [PERSON_NAME] to [PERSON_NAME] of Allica Bank" at bounding box center [160, 700] width 229 height 12
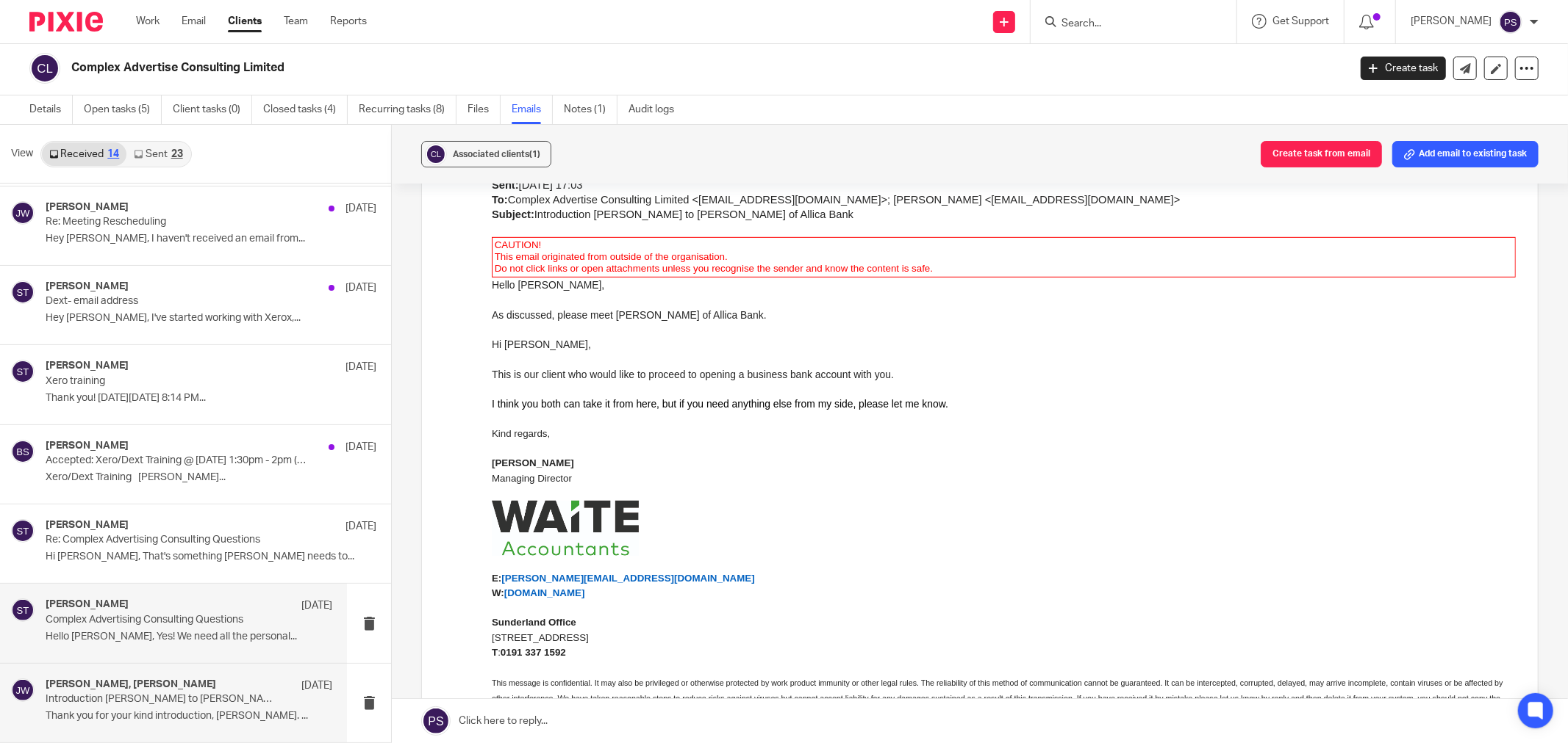
scroll to position [0, 0]
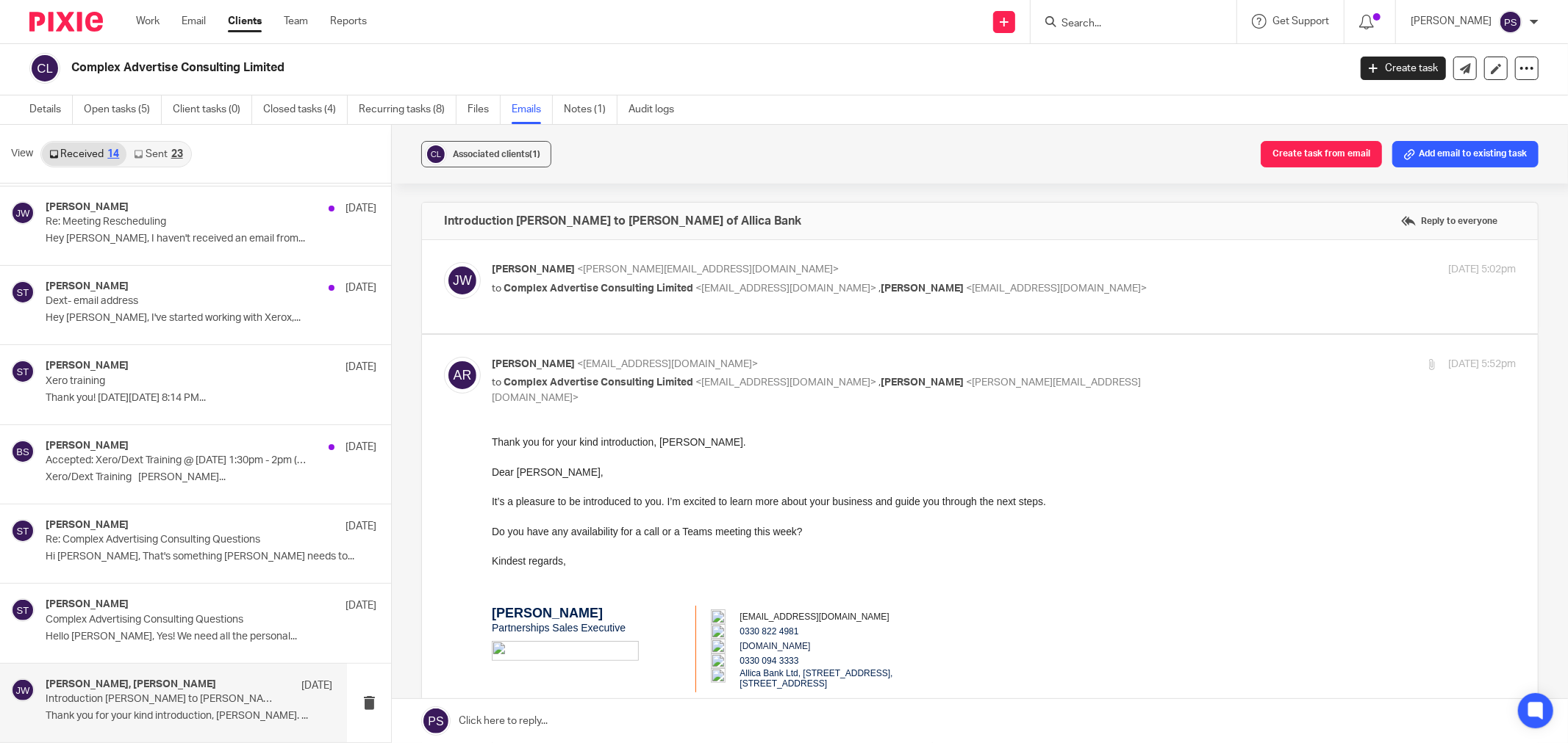
click at [609, 288] on span "Complex Advertise Consulting Limited" at bounding box center [598, 288] width 190 height 10
checkbox input "true"
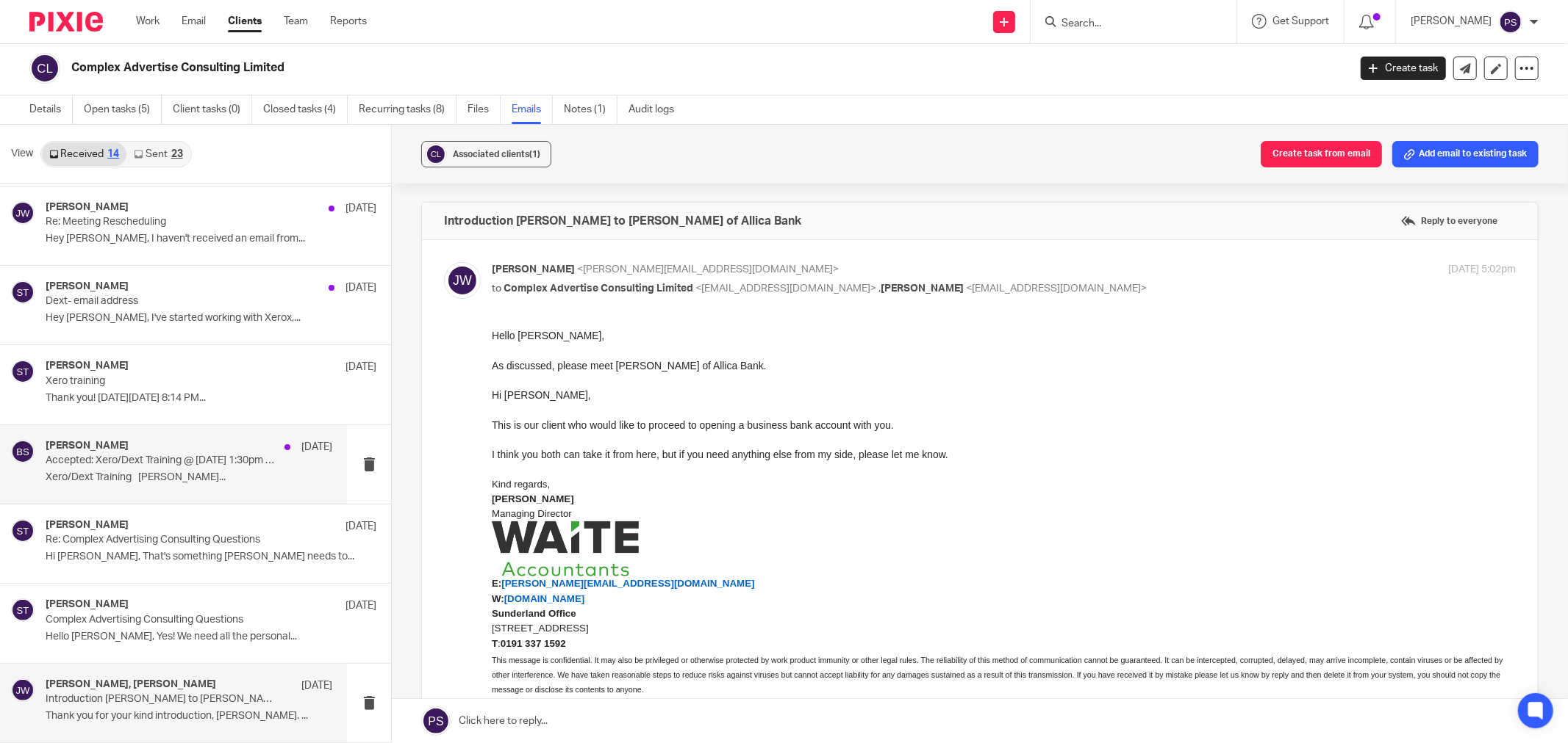
click at [71, 463] on p "Accepted: Xero/Dext Training @ [DATE] 1:30pm - 2pm (CEST) ([PERSON_NAME][EMAIL_…" at bounding box center [160, 461] width 229 height 12
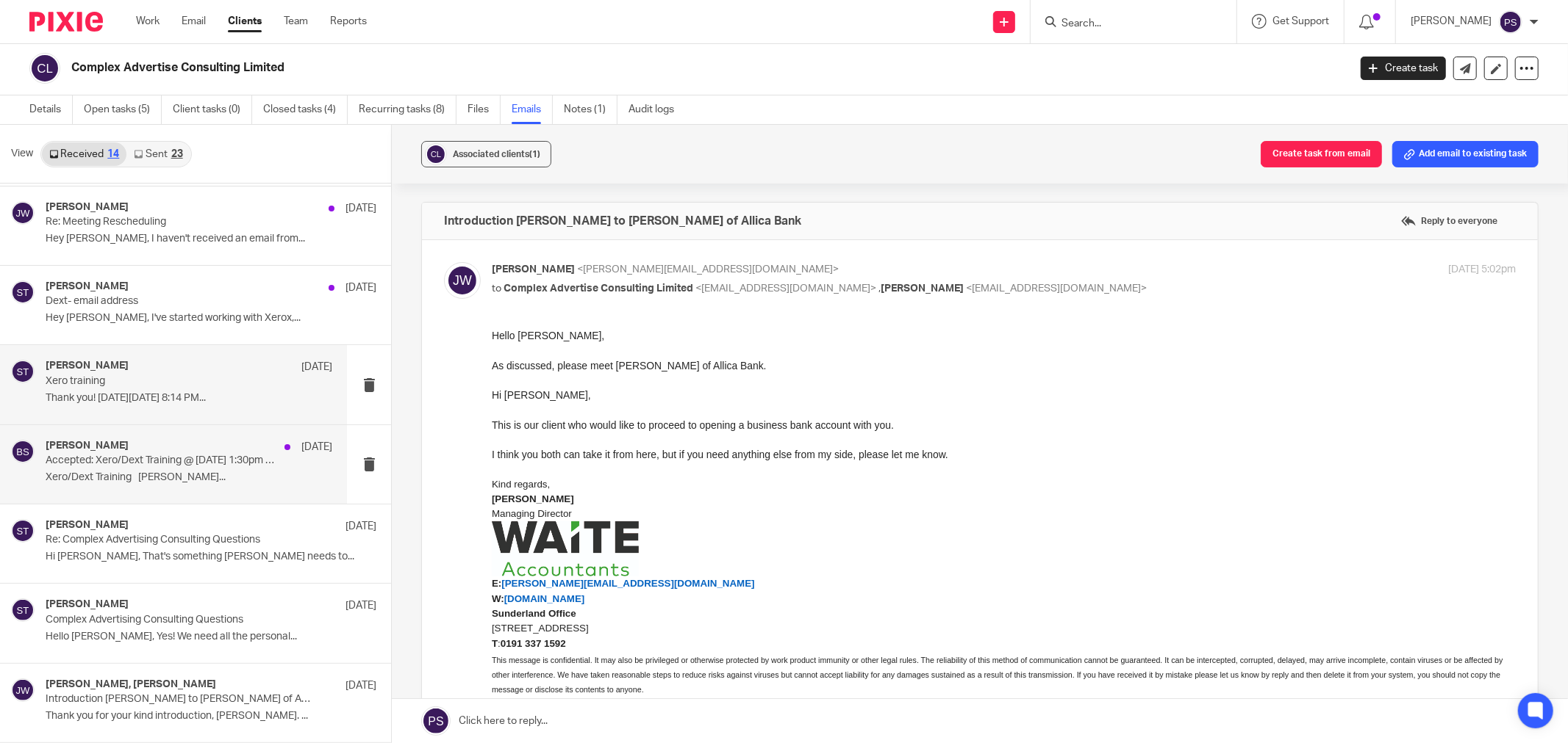
click at [86, 392] on p "Thank you! [DATE][DATE] 8:14 PM..." at bounding box center [189, 398] width 287 height 12
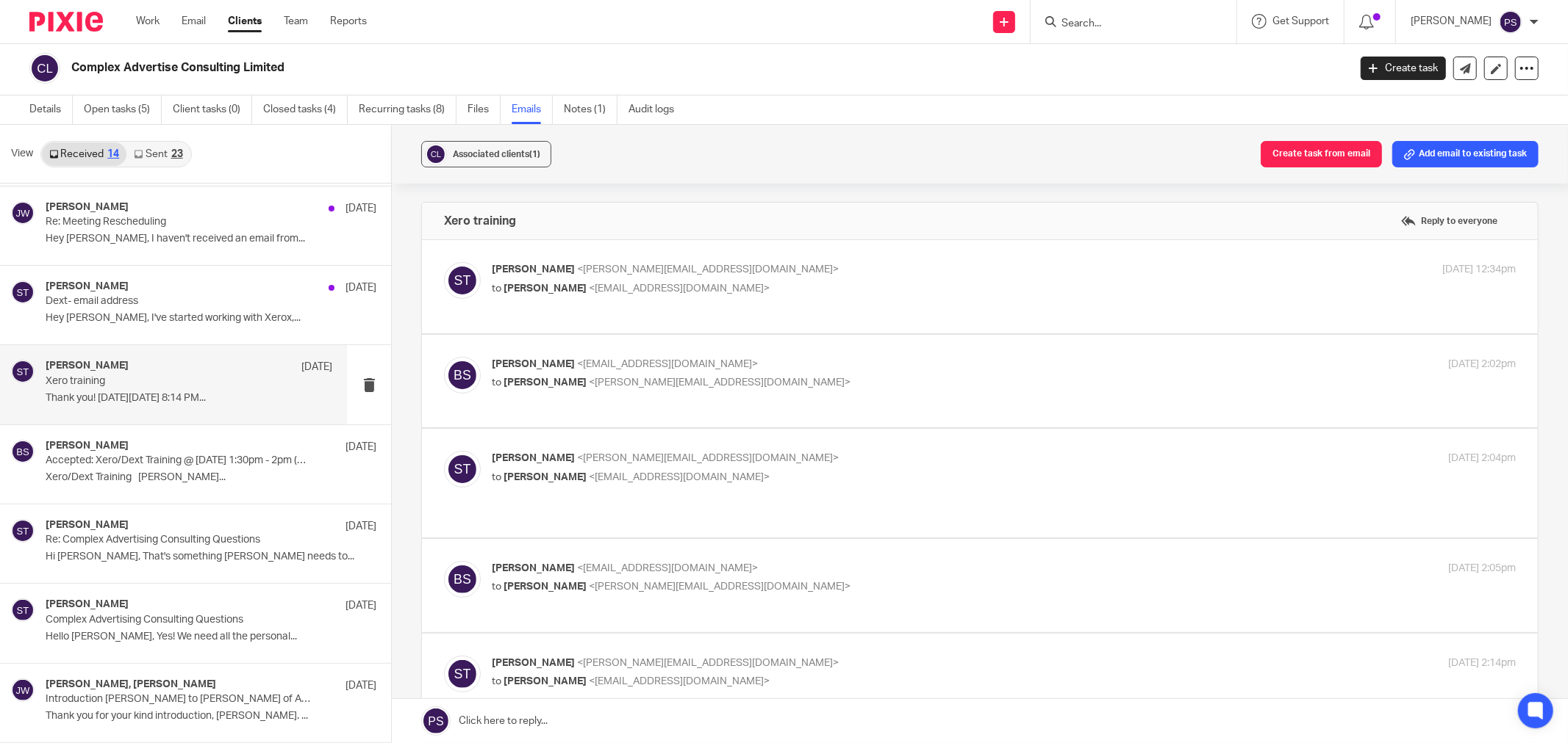
scroll to position [392, 0]
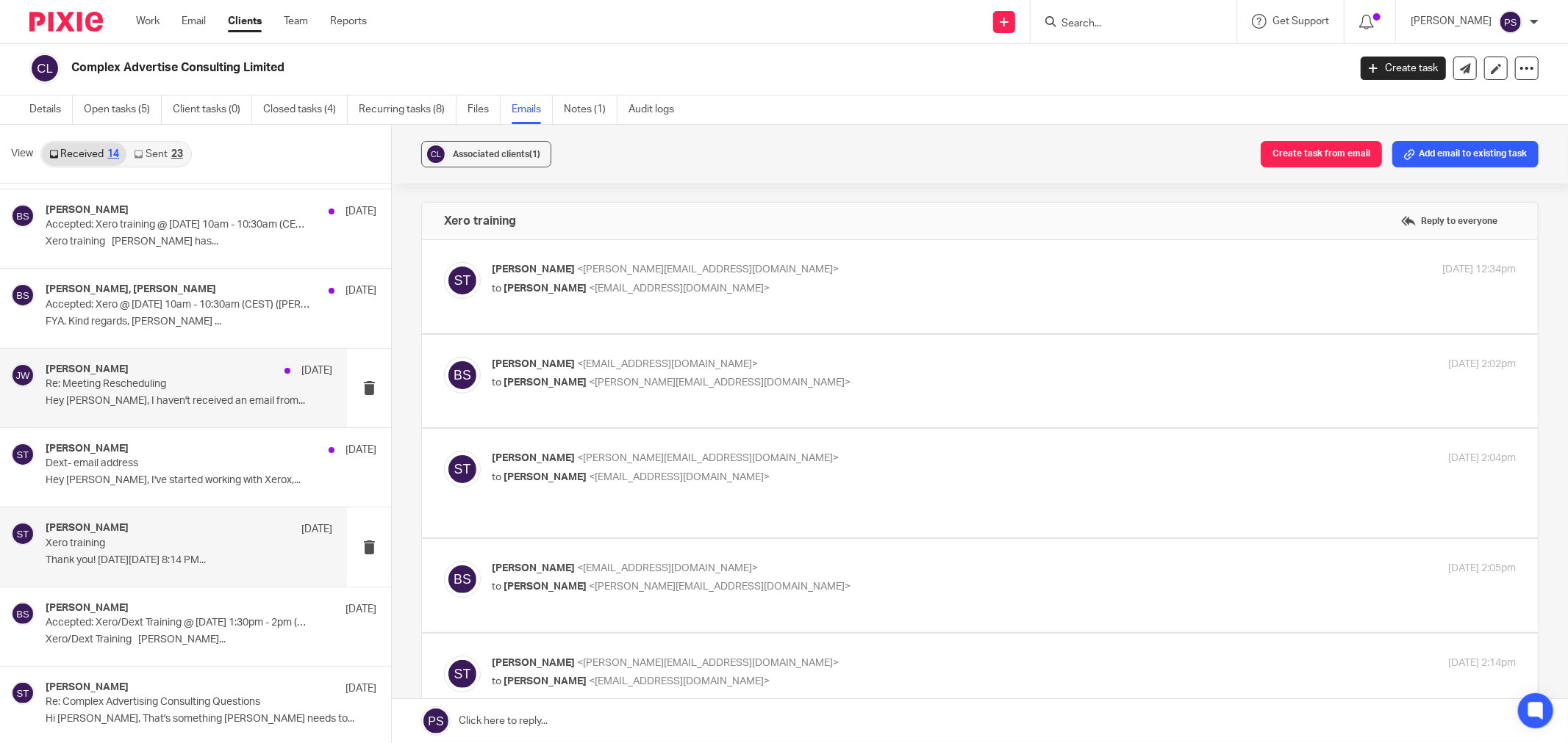
click at [169, 377] on div "[PERSON_NAME] [DATE]" at bounding box center [189, 370] width 287 height 15
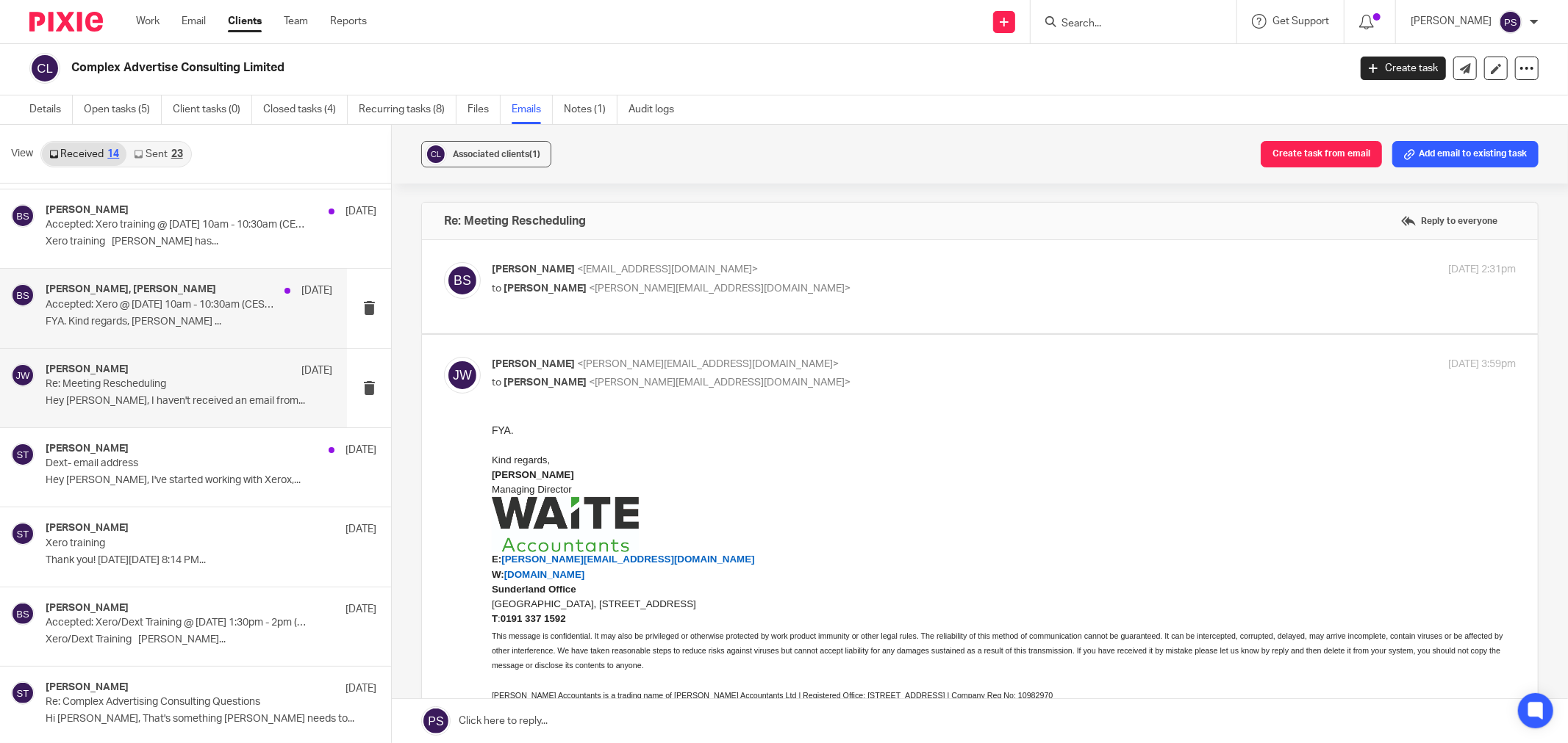
scroll to position [0, 0]
click at [124, 329] on div "[PERSON_NAME], [PERSON_NAME] [DATE] Accepted: Xero @ [DATE] 10am - 10:30am (CES…" at bounding box center [189, 308] width 287 height 49
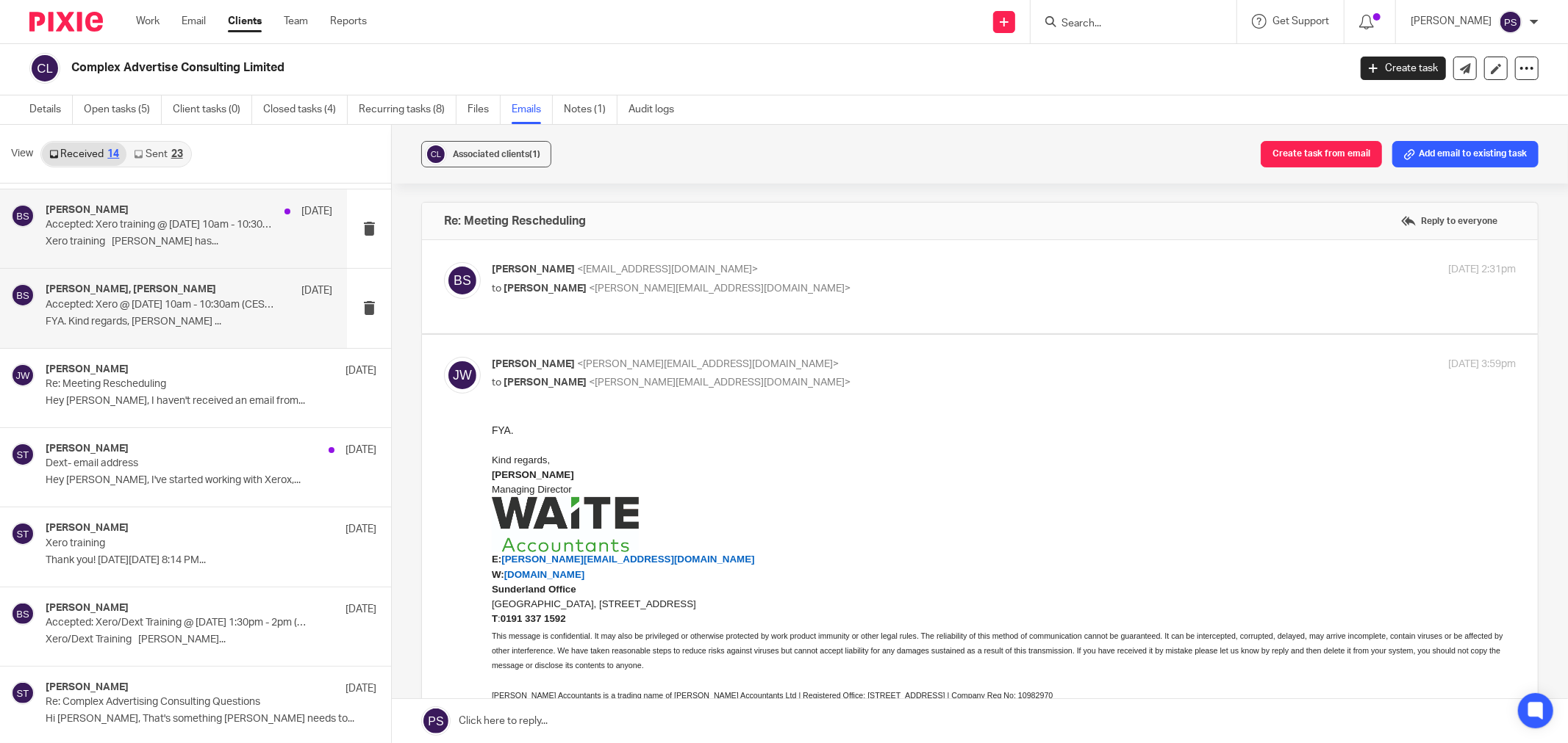
click at [120, 240] on p "Xero training [PERSON_NAME] has..." at bounding box center [189, 242] width 287 height 12
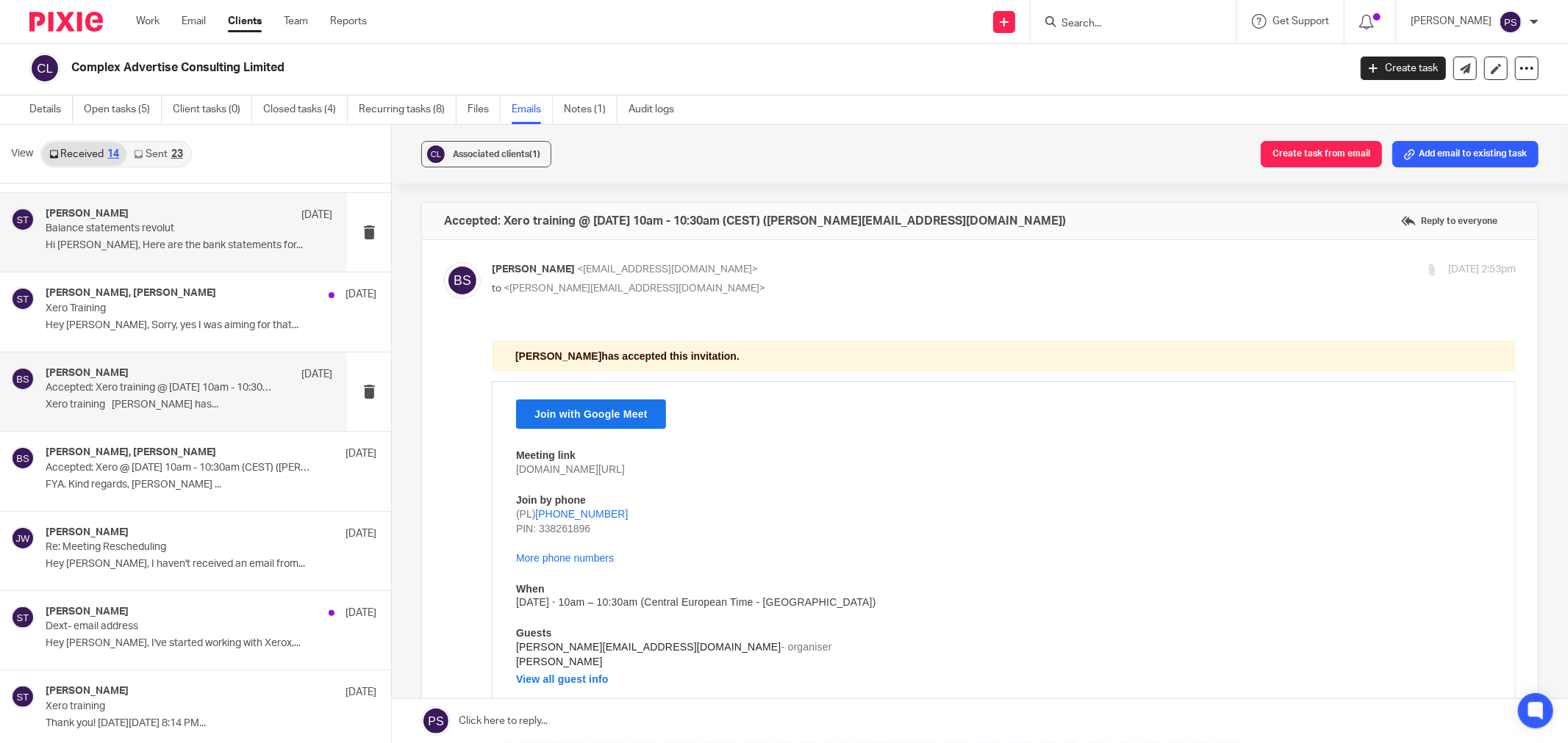
click at [107, 241] on p "Hi [PERSON_NAME], Here are the bank statements for..." at bounding box center [189, 246] width 287 height 12
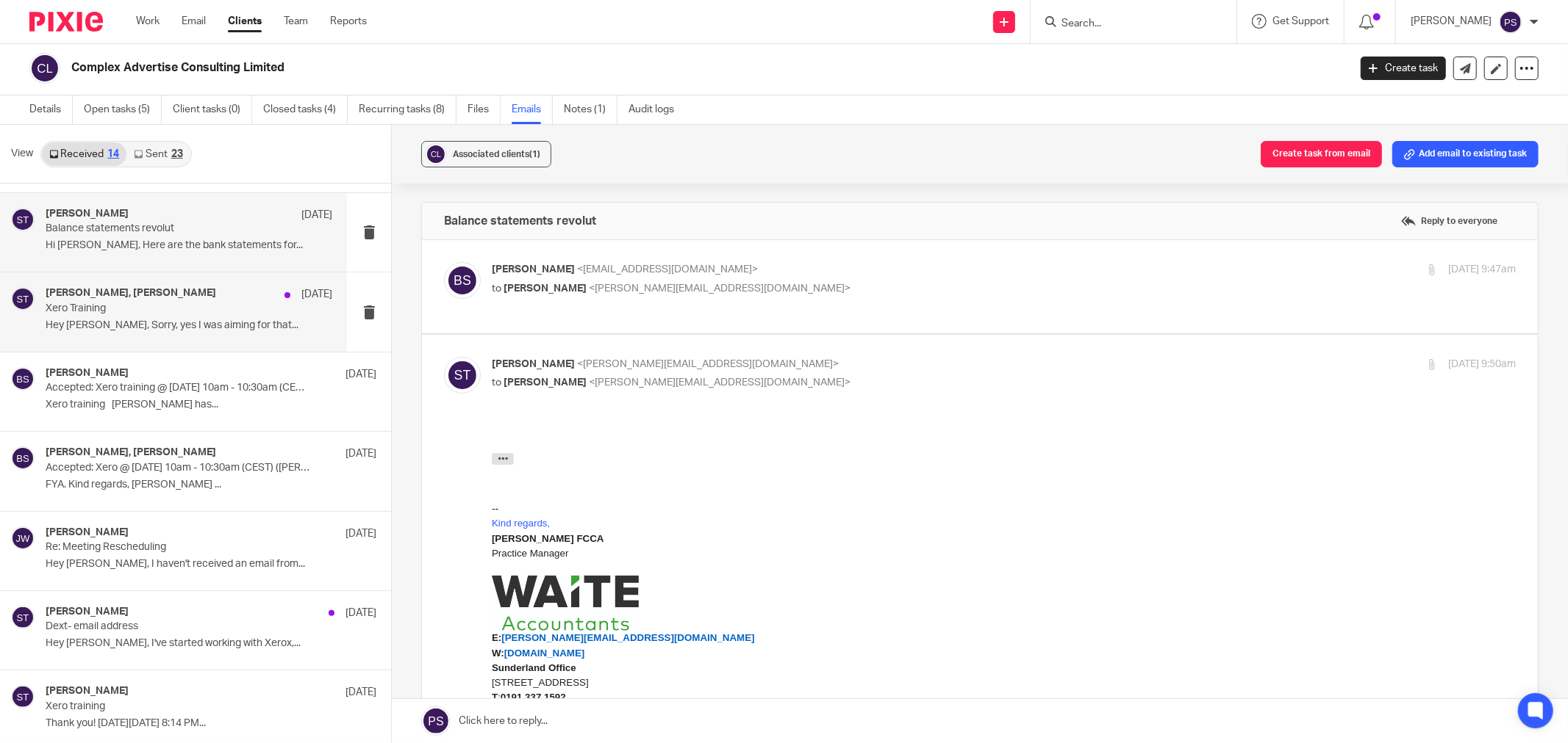
scroll to position [148, 0]
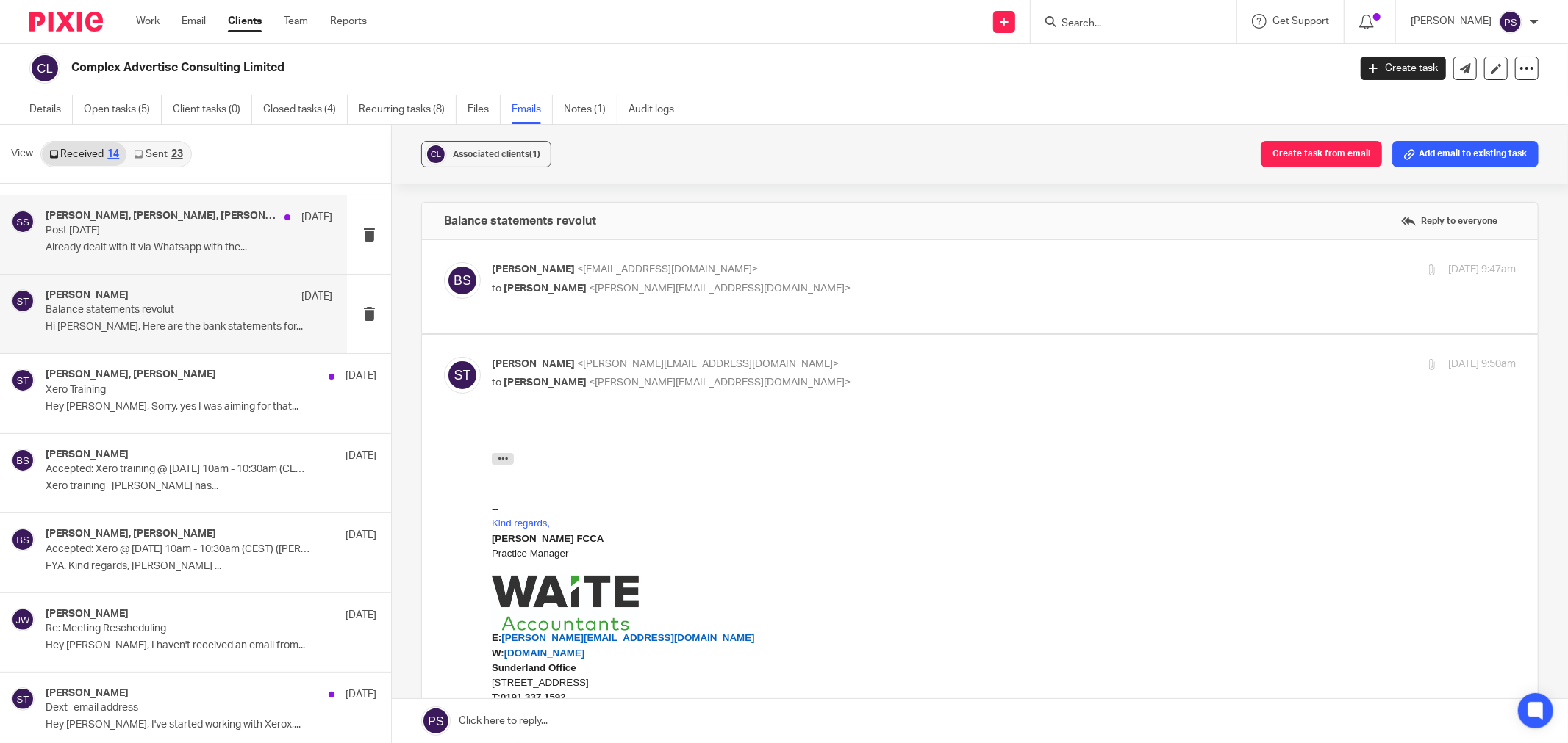
click at [104, 225] on p "Post [DATE]" at bounding box center [160, 231] width 229 height 12
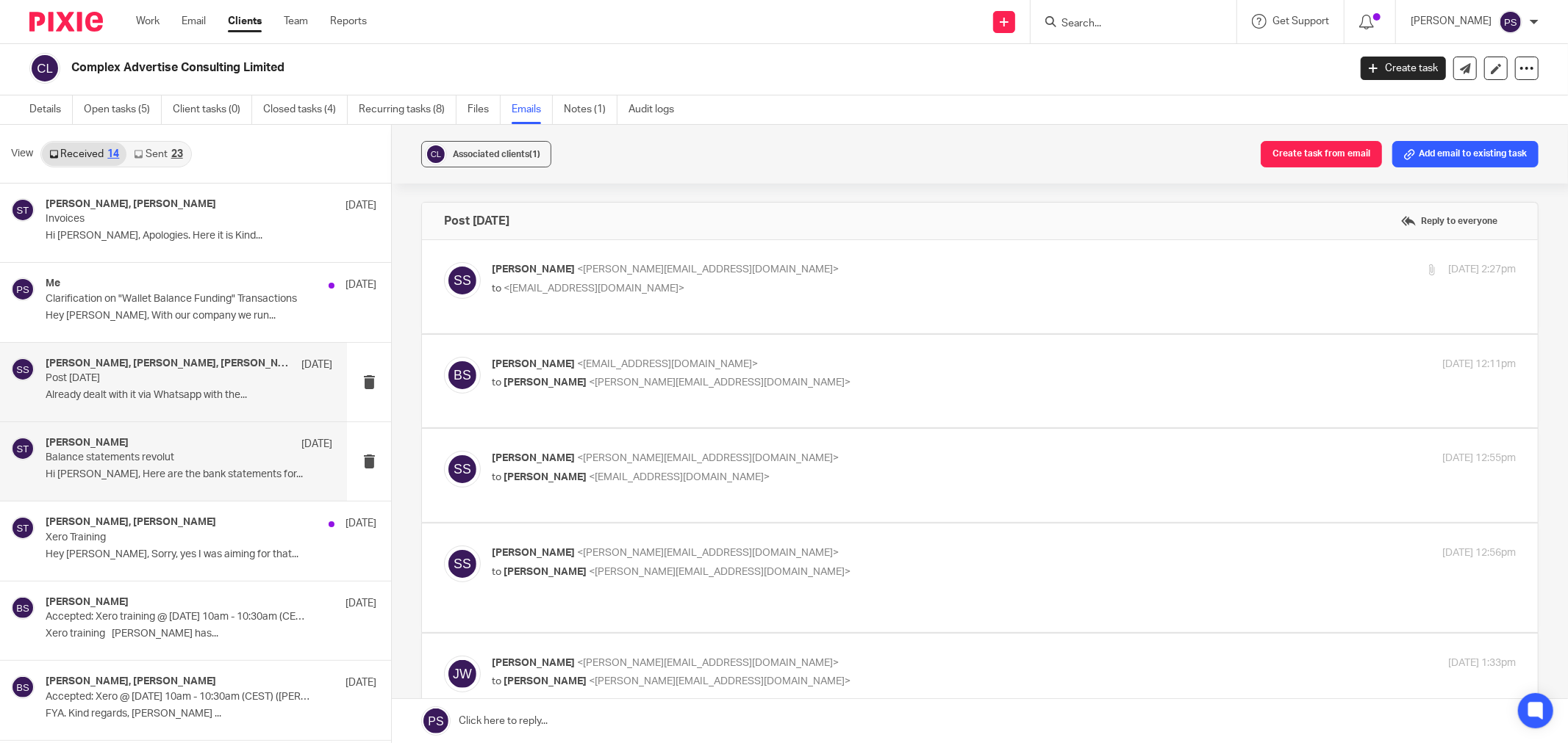
scroll to position [0, 0]
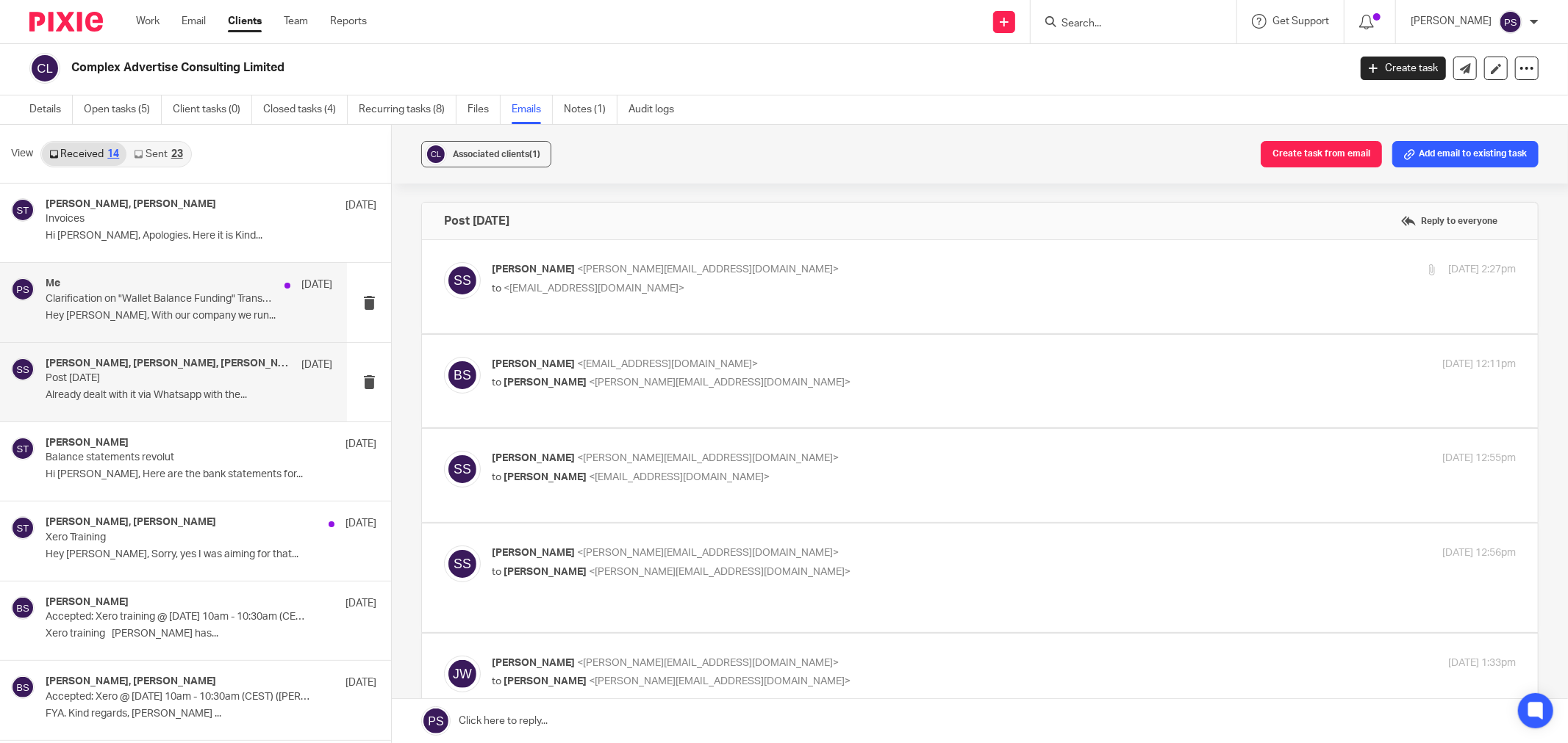
click at [65, 293] on p "Clarification on "Wallet Balance Funding" Transactions" at bounding box center [160, 299] width 229 height 12
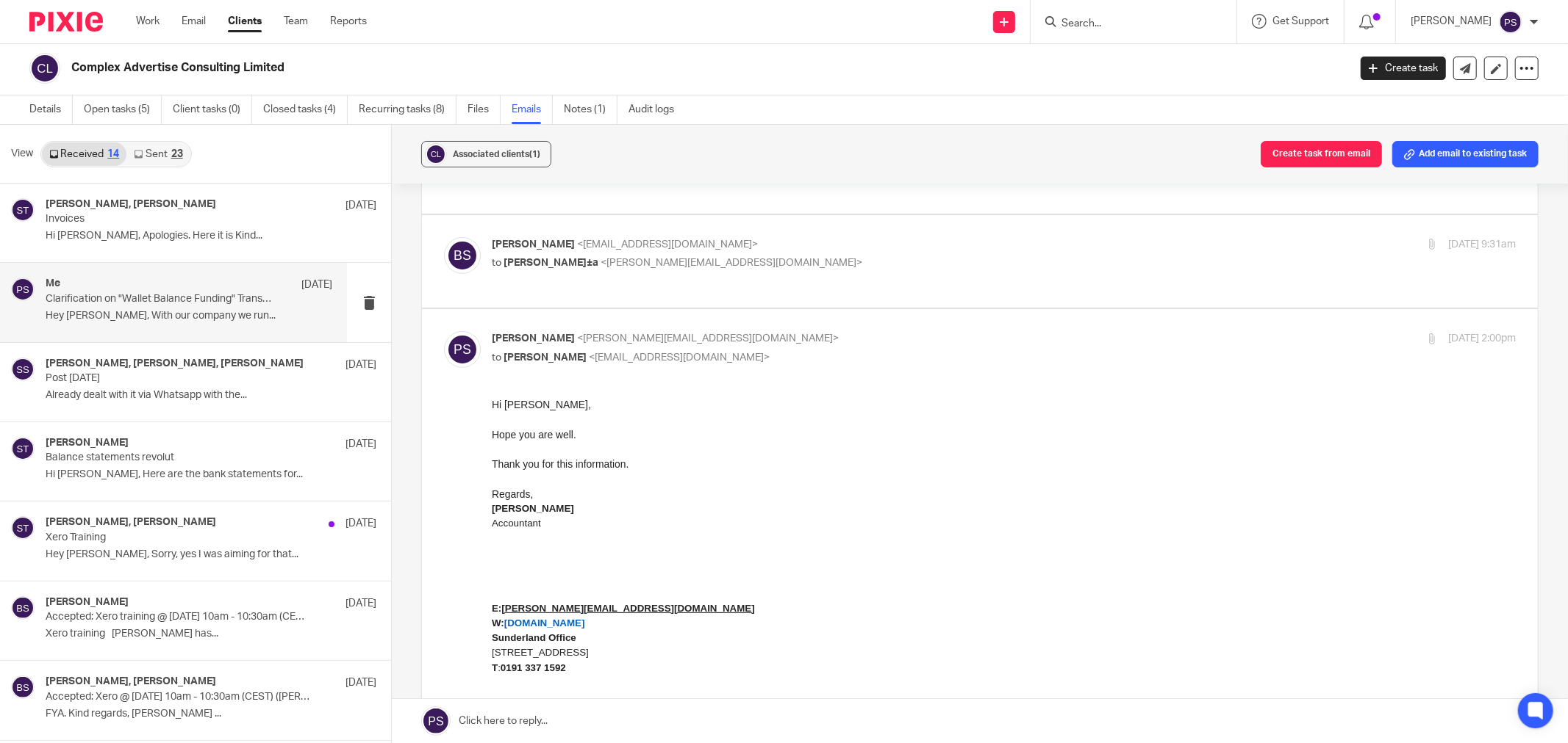
click at [564, 573] on img at bounding box center [565, 574] width 147 height 55
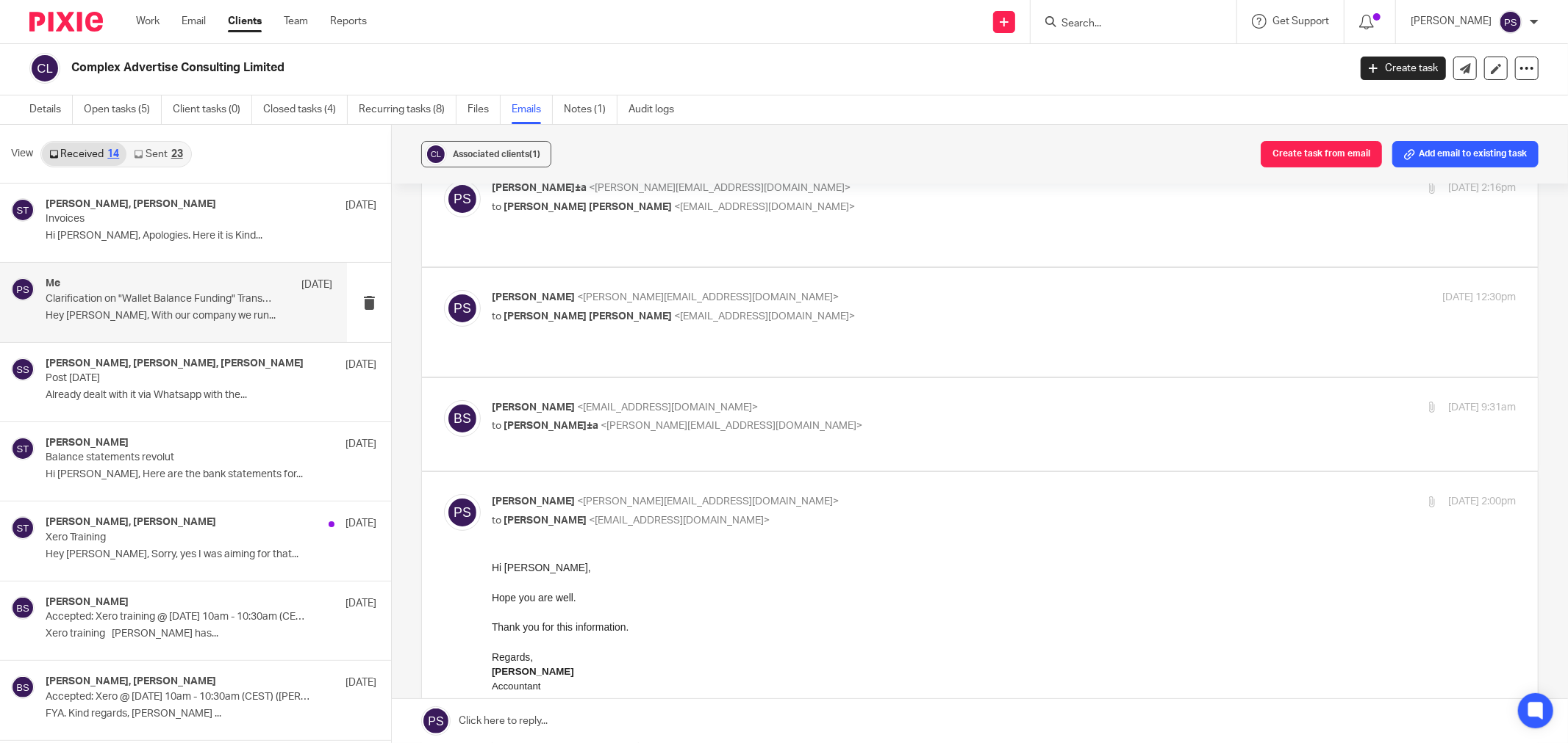
click at [545, 400] on p "[PERSON_NAME] <[EMAIL_ADDRESS][DOMAIN_NAME]>" at bounding box center [833, 408] width 683 height 15
checkbox input "true"
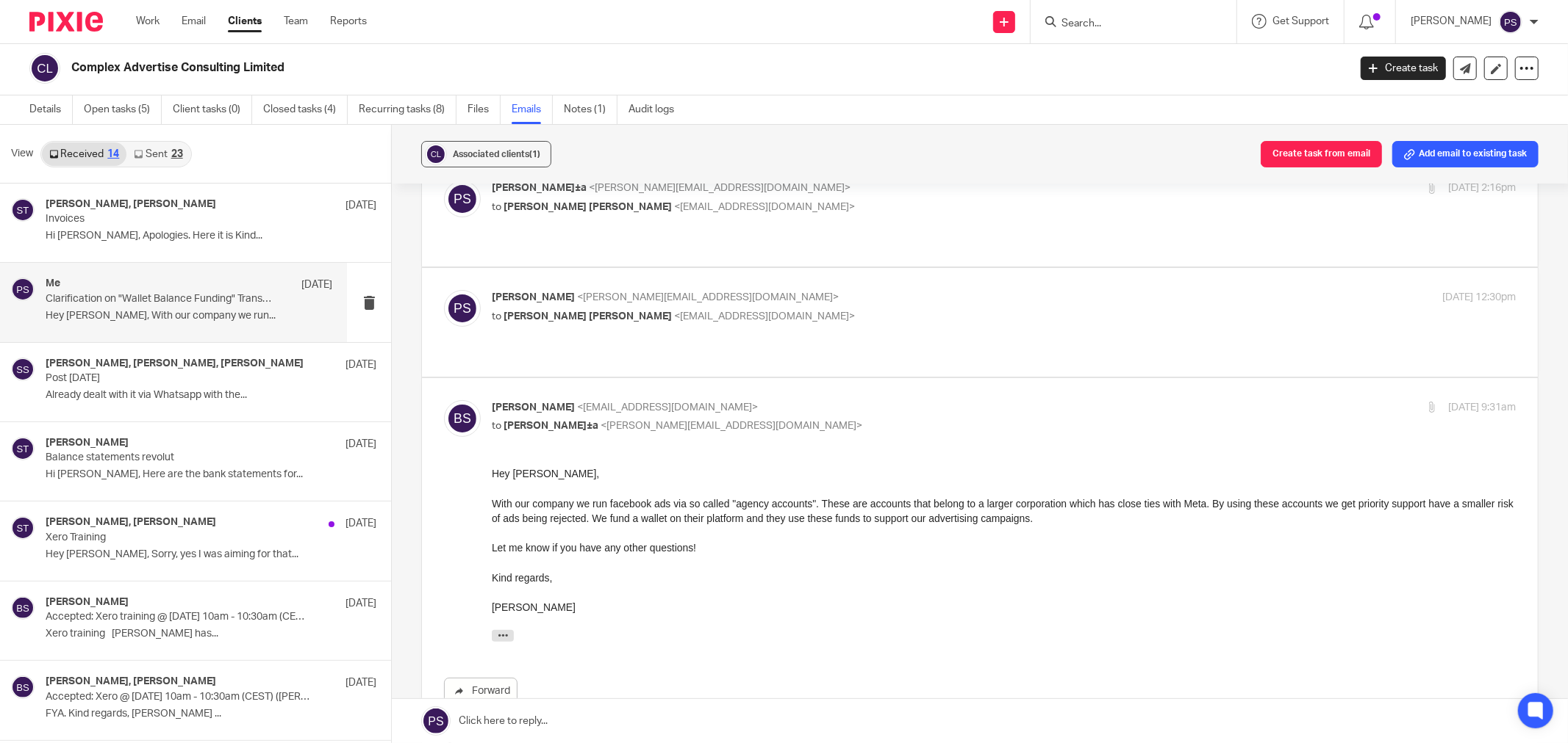
click at [612, 292] on span "<[PERSON_NAME][EMAIL_ADDRESS][DOMAIN_NAME]>" at bounding box center [708, 297] width 261 height 10
checkbox input "true"
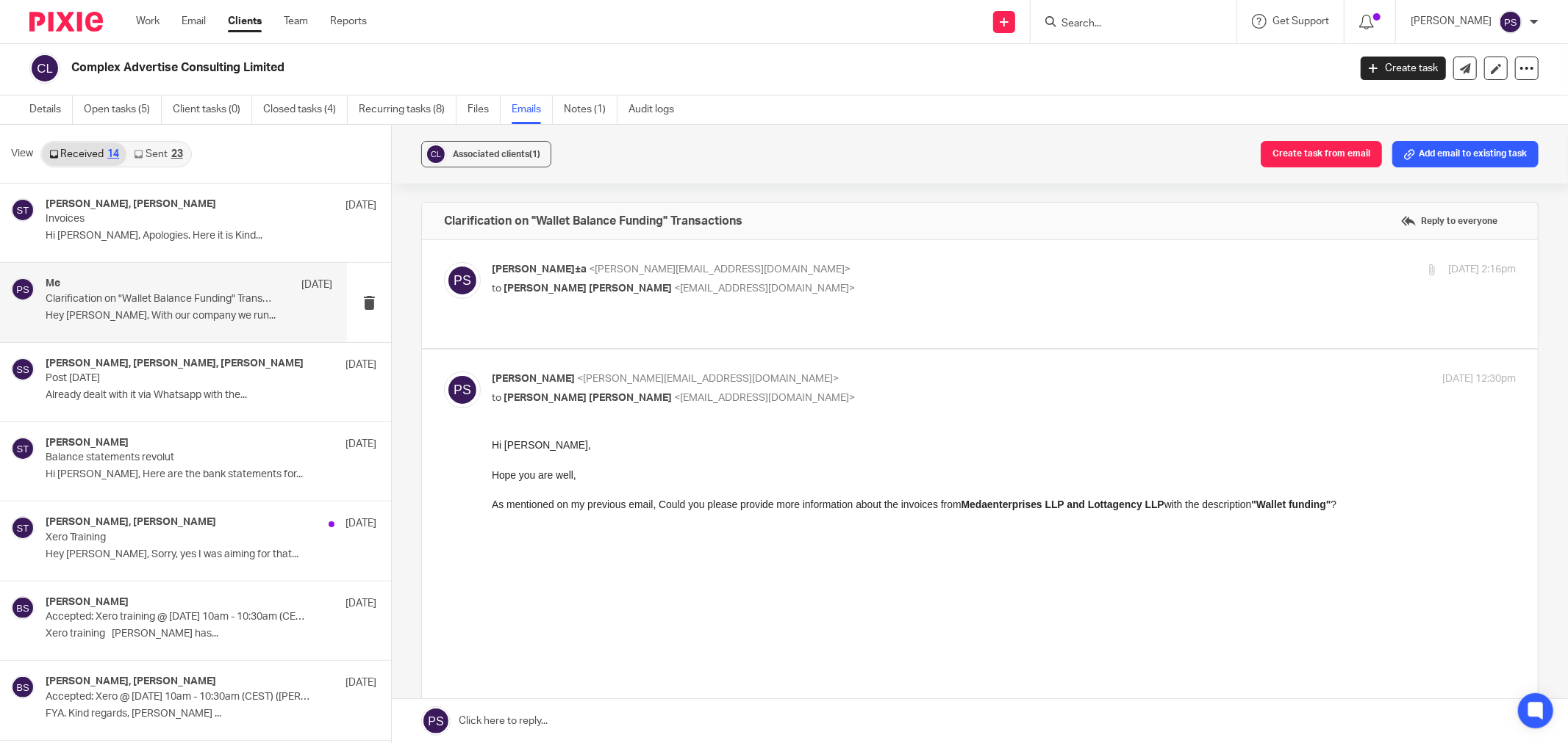
click at [559, 278] on div "[PERSON_NAME]±a <[PERSON_NAME][EMAIL_ADDRESS][DOMAIN_NAME]> to [PERSON_NAME] [P…" at bounding box center [833, 279] width 683 height 34
checkbox input "true"
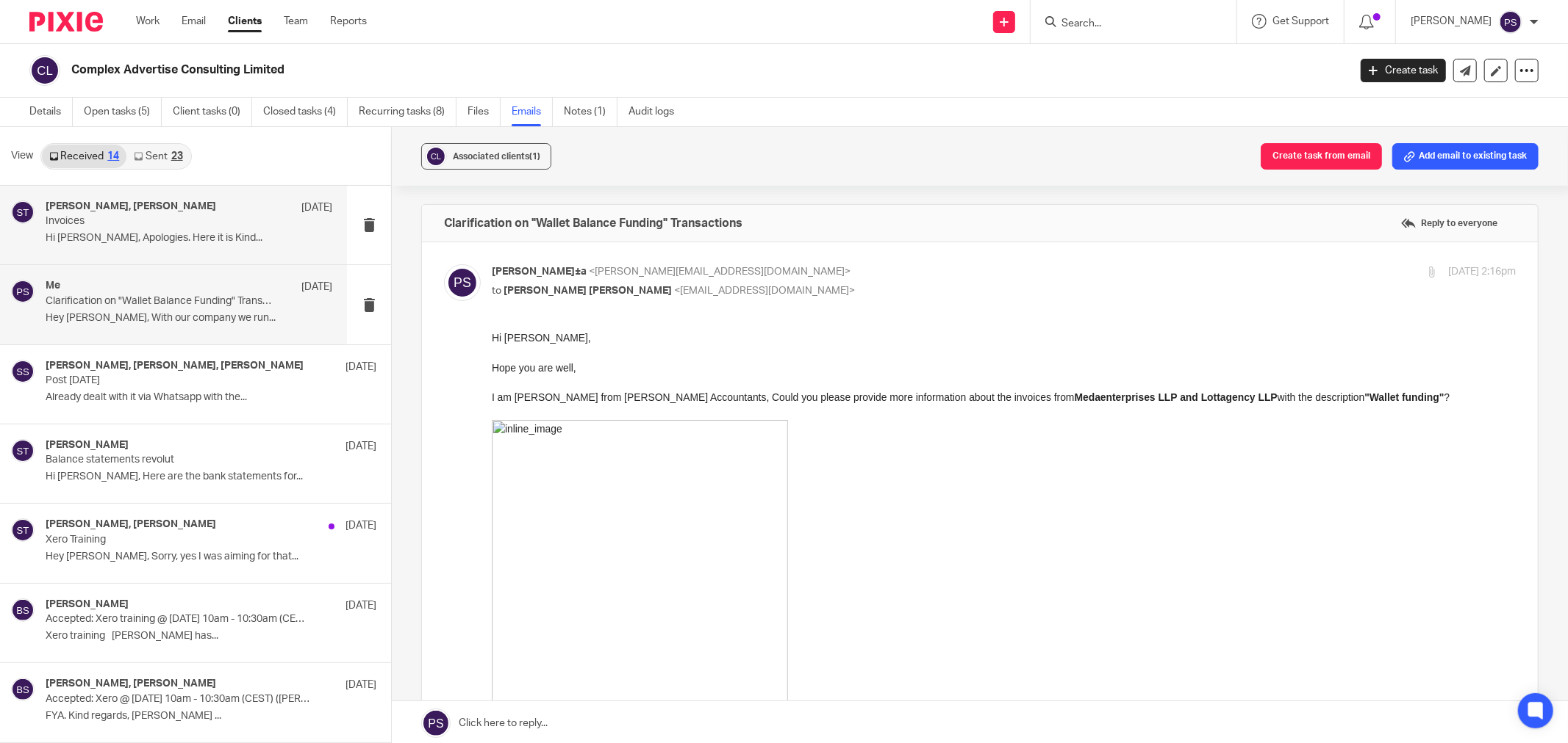
click at [121, 237] on p "Hi [PERSON_NAME], Apologies. Here it is Kind..." at bounding box center [189, 238] width 287 height 12
